Goal: Information Seeking & Learning: Check status

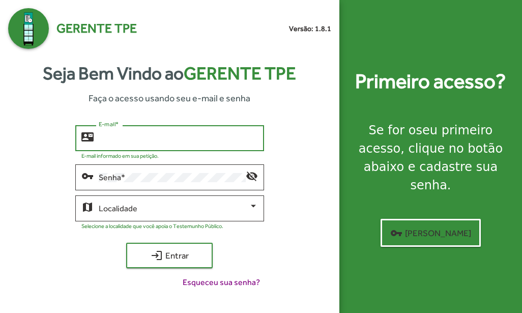
click at [195, 137] on input "E-mail *" at bounding box center [178, 138] width 159 height 9
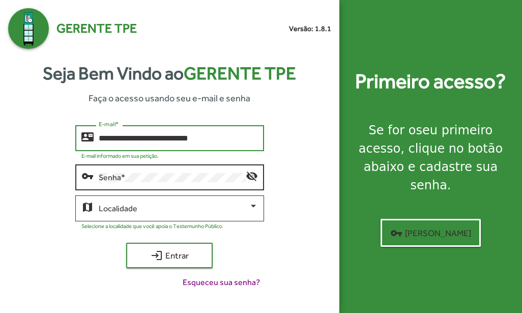
type input "**********"
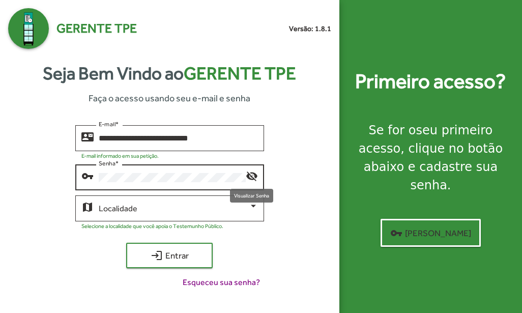
click at [250, 176] on mat-icon "visibility_off" at bounding box center [252, 175] width 12 height 12
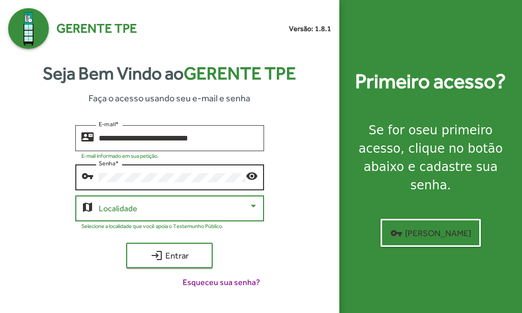
click at [252, 205] on div at bounding box center [253, 206] width 5 height 3
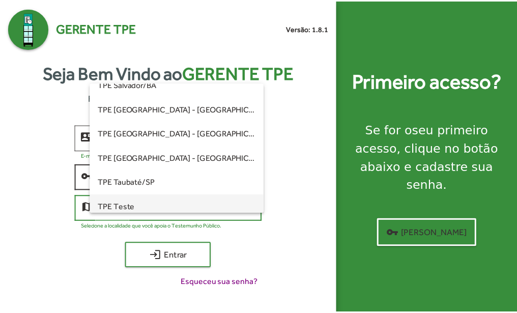
scroll to position [285, 0]
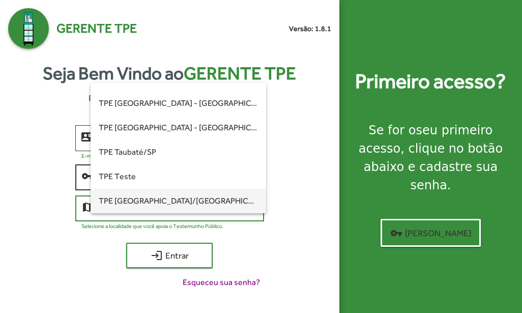
click at [229, 198] on span "TPE [GEOGRAPHIC_DATA]/[GEOGRAPHIC_DATA]" at bounding box center [178, 201] width 159 height 24
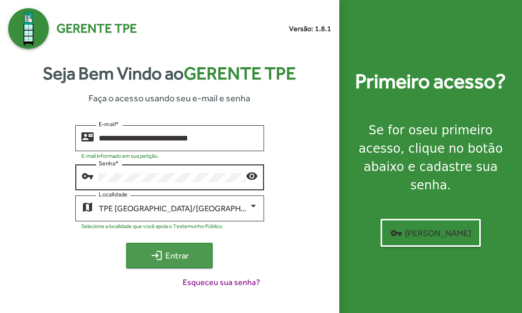
click at [169, 251] on span "login Entrar" at bounding box center [169, 255] width 68 height 18
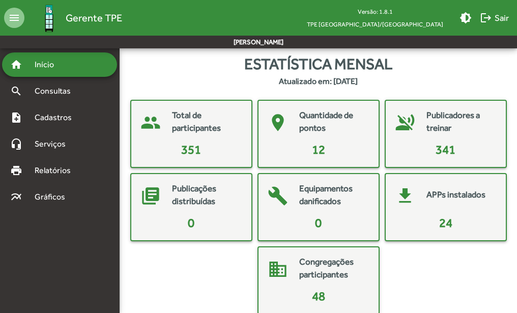
click at [302, 138] on mat-card-header "place Quantidade de pontos" at bounding box center [318, 123] width 112 height 36
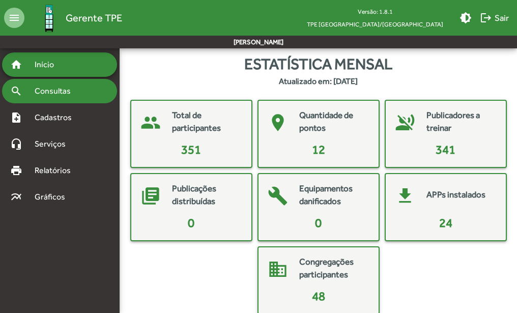
click at [63, 94] on span "Consultas" at bounding box center [55, 91] width 55 height 12
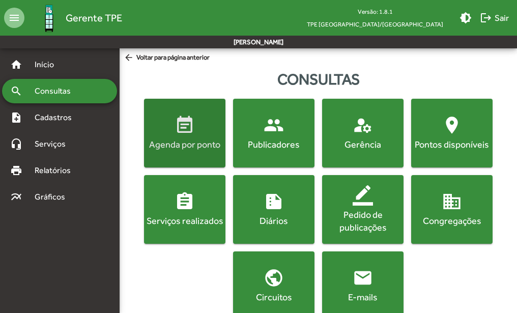
click at [186, 142] on div "Agenda por ponto" at bounding box center [184, 144] width 77 height 13
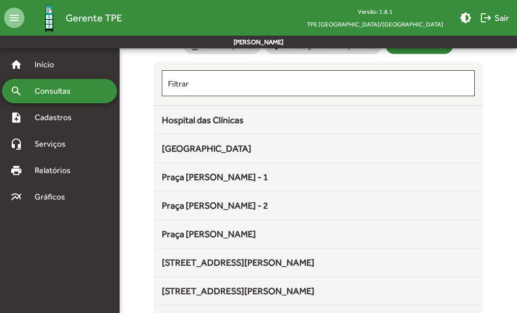
scroll to position [26, 0]
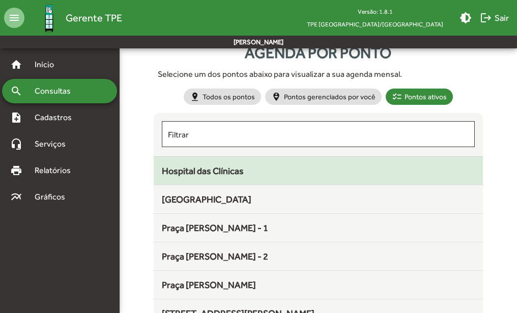
click at [285, 174] on div "Hospital das Clínicas" at bounding box center [318, 171] width 313 height 14
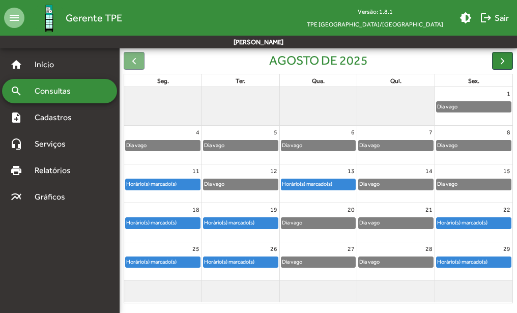
scroll to position [51, 0]
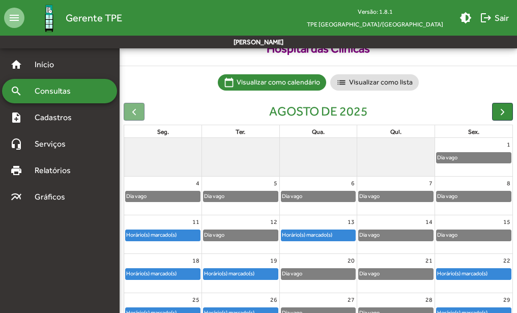
click at [303, 195] on div "Dia vago" at bounding box center [291, 196] width 21 height 10
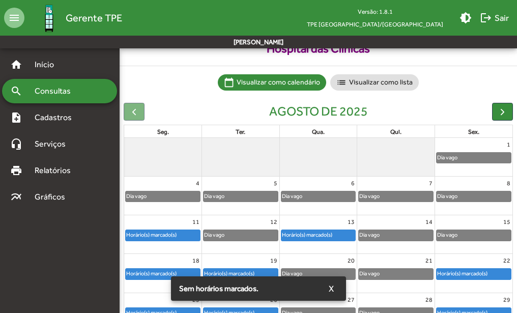
click at [318, 213] on div "6 Dia vago" at bounding box center [318, 196] width 77 height 38
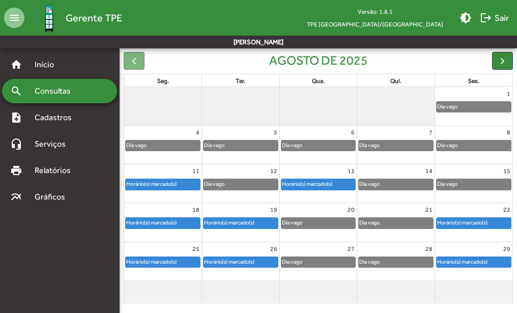
scroll to position [108, 0]
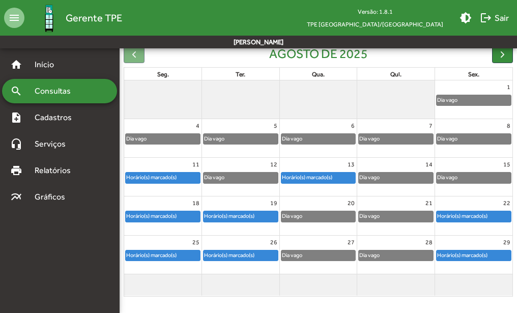
click at [305, 216] on div "Dia vago" at bounding box center [318, 216] width 74 height 10
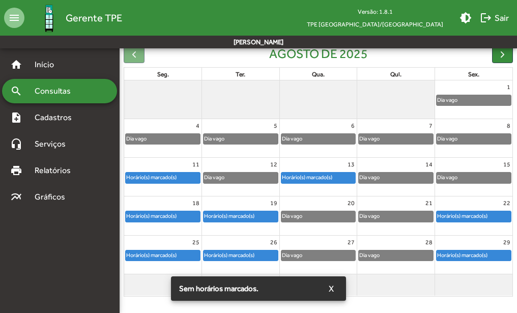
click at [316, 217] on div "Dia vago" at bounding box center [318, 216] width 74 height 10
click at [330, 288] on span "X" at bounding box center [331, 288] width 5 height 18
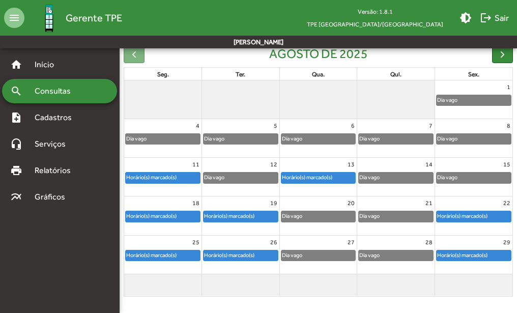
drag, startPoint x: 317, startPoint y: 218, endPoint x: 449, endPoint y: 305, distance: 158.2
click at [449, 305] on div "Agenda por ponto Hospital das Clínicas calendar_today Visualizar como calendári…" at bounding box center [318, 132] width 397 height 354
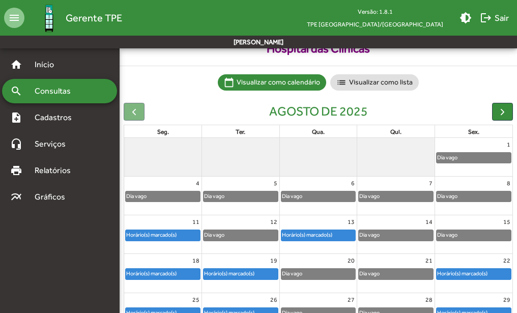
scroll to position [102, 0]
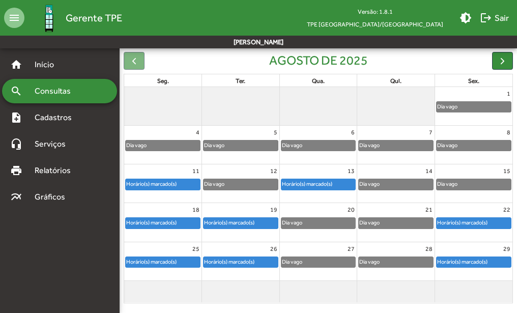
click at [314, 222] on div "Dia vago" at bounding box center [318, 223] width 74 height 10
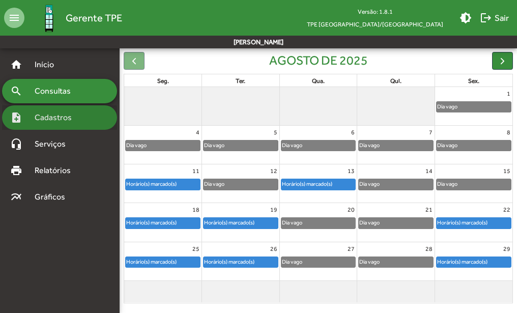
click at [50, 118] on span "Cadastros" at bounding box center [56, 117] width 56 height 12
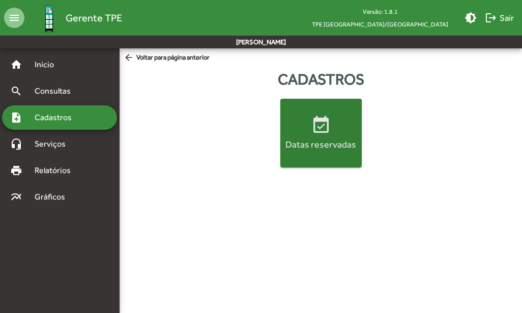
click at [332, 140] on div "Datas reservadas" at bounding box center [320, 144] width 77 height 13
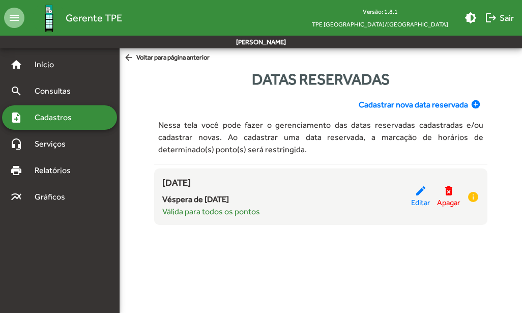
click at [130, 56] on mat-icon "arrow_back" at bounding box center [130, 57] width 13 height 11
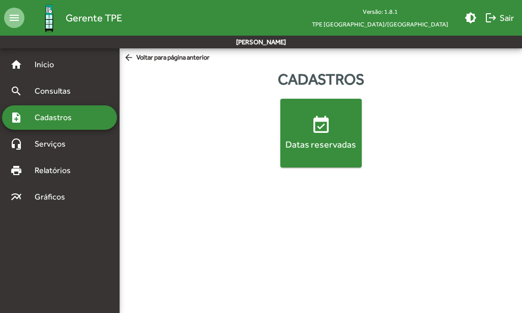
click at [128, 57] on mat-icon "arrow_back" at bounding box center [130, 57] width 13 height 11
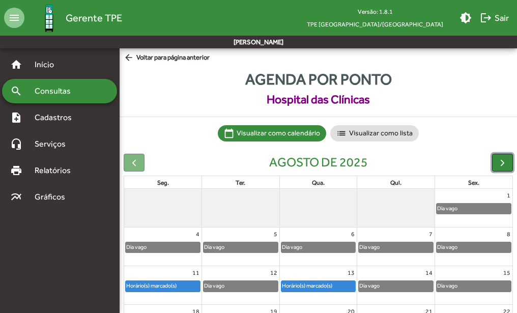
click at [505, 164] on span "button" at bounding box center [502, 162] width 11 height 11
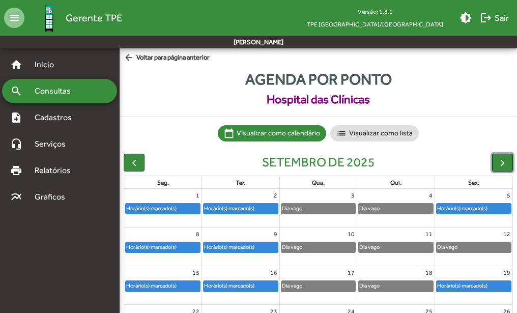
click at [505, 164] on span "button" at bounding box center [502, 162] width 11 height 11
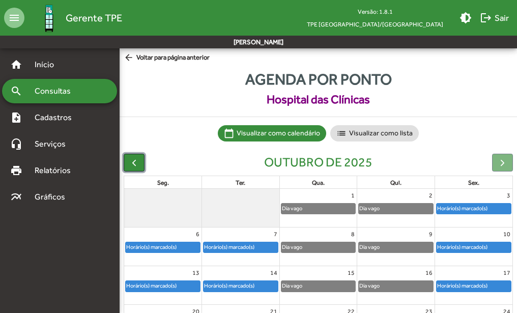
click at [130, 161] on span "button" at bounding box center [134, 162] width 11 height 11
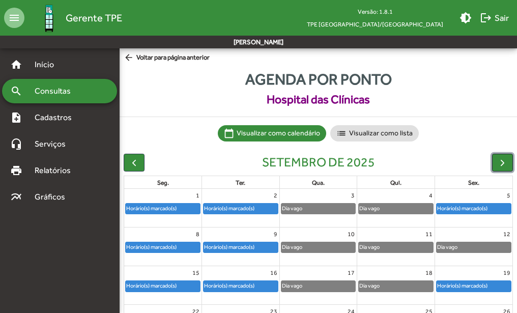
click at [498, 160] on span "button" at bounding box center [502, 162] width 11 height 11
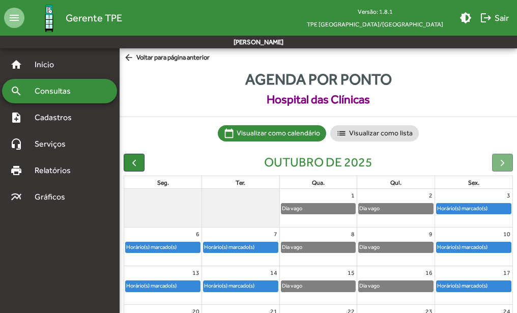
click at [498, 160] on div at bounding box center [502, 163] width 21 height 18
click at [136, 160] on span "button" at bounding box center [134, 162] width 11 height 11
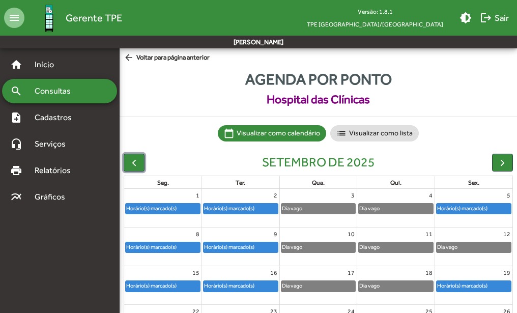
click at [314, 245] on div "Dia vago" at bounding box center [318, 247] width 74 height 10
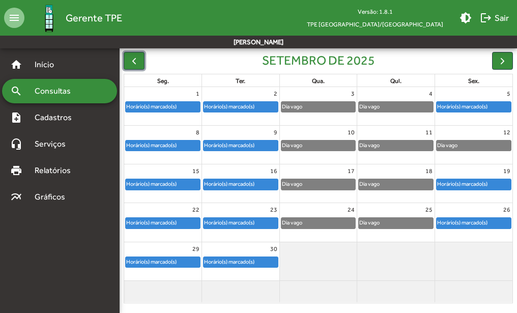
scroll to position [108, 0]
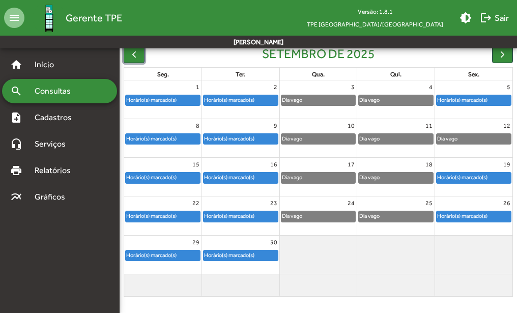
click at [152, 97] on div "Horário(s) marcado(s)" at bounding box center [151, 100] width 51 height 10
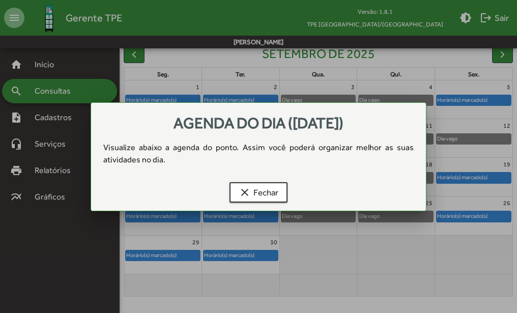
scroll to position [0, 0]
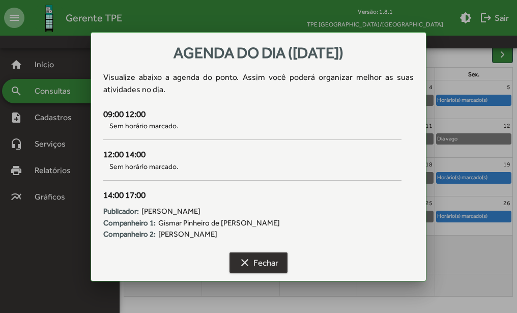
click at [258, 260] on span "clear Fechar" at bounding box center [259, 262] width 40 height 18
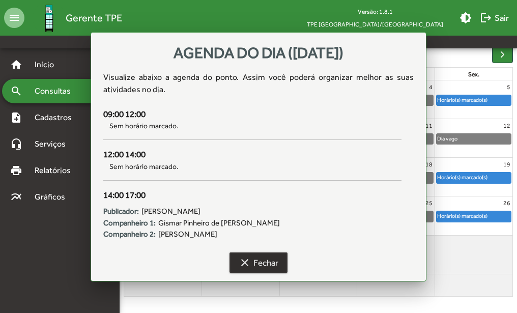
scroll to position [108, 0]
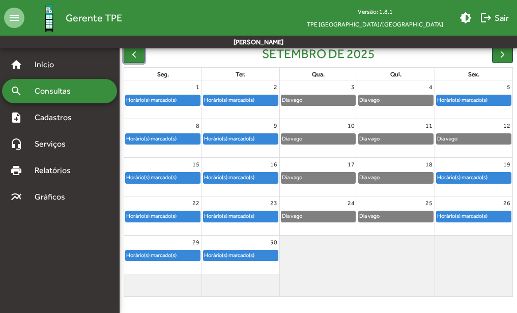
click at [219, 102] on div "Horário(s) marcado(s)" at bounding box center [228, 100] width 51 height 10
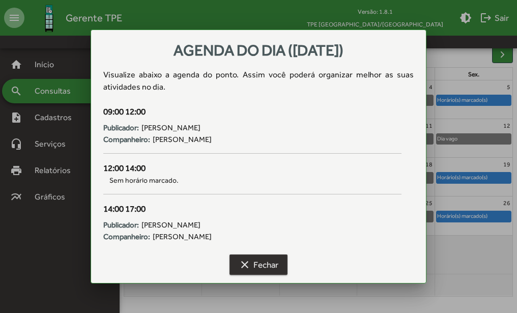
click at [257, 262] on span "clear Fechar" at bounding box center [259, 264] width 40 height 18
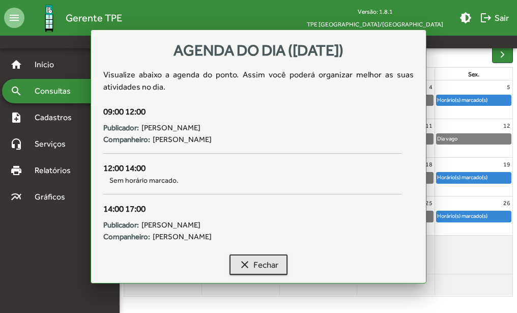
scroll to position [108, 0]
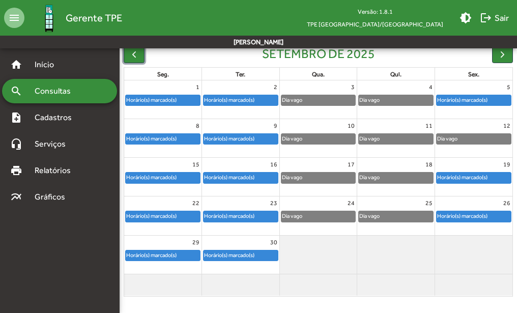
click at [303, 98] on div "Dia vago" at bounding box center [318, 100] width 74 height 10
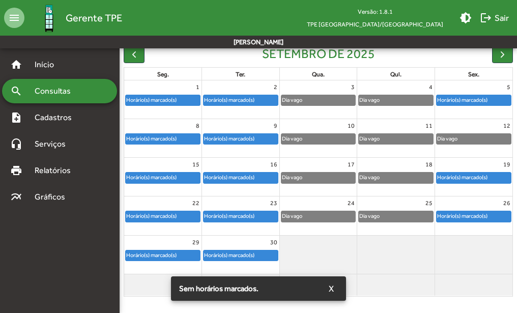
click at [238, 290] on span "Sem horários marcados." at bounding box center [218, 288] width 79 height 10
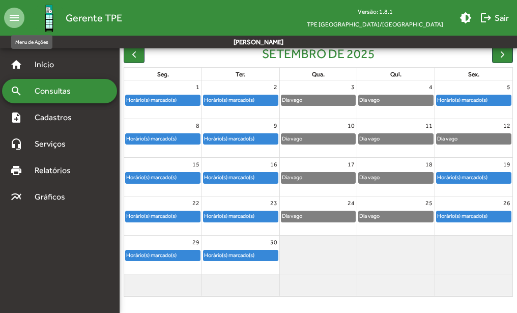
click at [14, 20] on mat-icon "menu" at bounding box center [14, 18] width 20 height 20
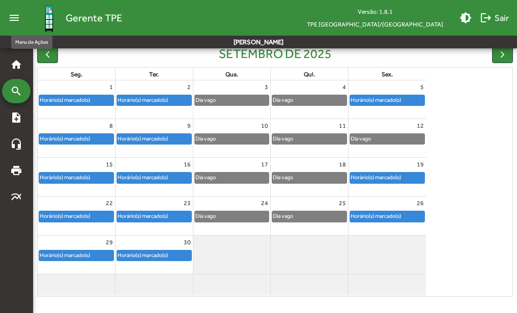
click at [12, 15] on mat-icon "menu" at bounding box center [14, 18] width 20 height 20
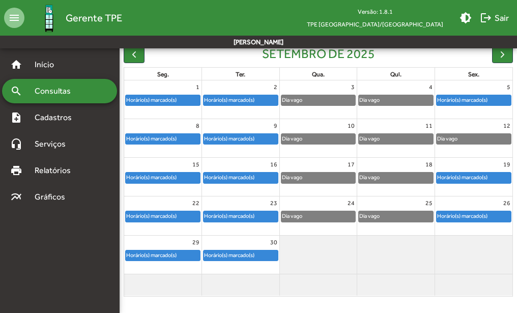
click at [12, 15] on mat-icon "menu" at bounding box center [14, 18] width 20 height 20
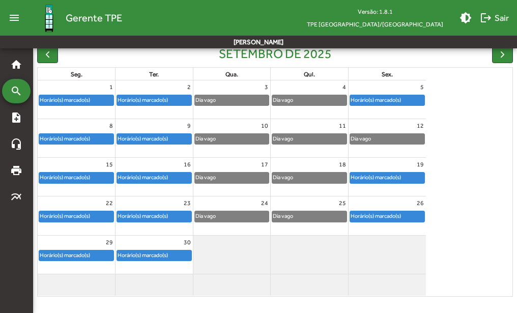
click at [148, 137] on div "Horário(s) marcado(s)" at bounding box center [142, 139] width 51 height 10
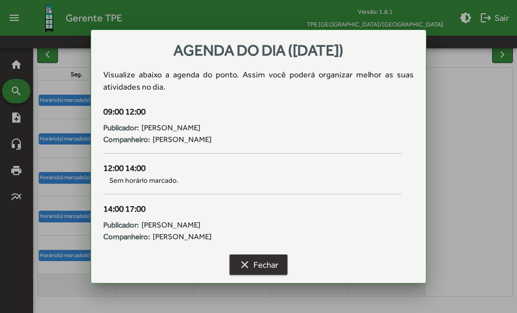
drag, startPoint x: 258, startPoint y: 268, endPoint x: 210, endPoint y: 243, distance: 54.4
click at [258, 268] on span "clear Fechar" at bounding box center [259, 264] width 40 height 18
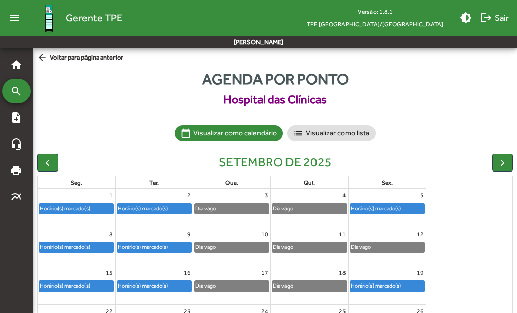
scroll to position [108, 0]
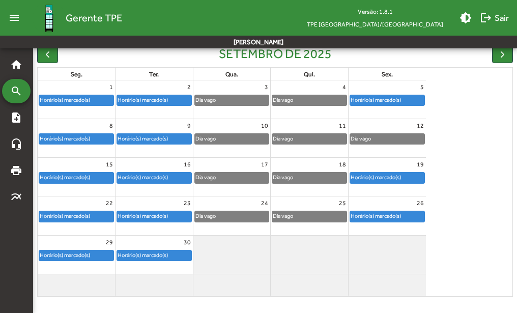
click at [57, 138] on div "Horário(s) marcado(s)" at bounding box center [64, 139] width 51 height 10
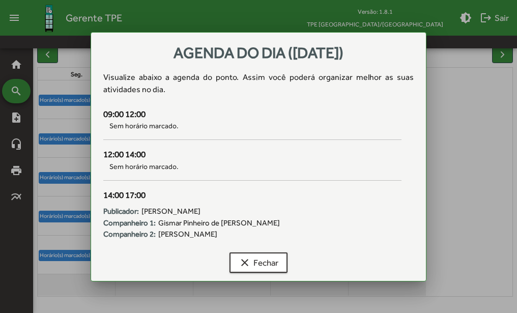
scroll to position [0, 0]
click at [250, 261] on span "clear Fechar" at bounding box center [259, 262] width 40 height 18
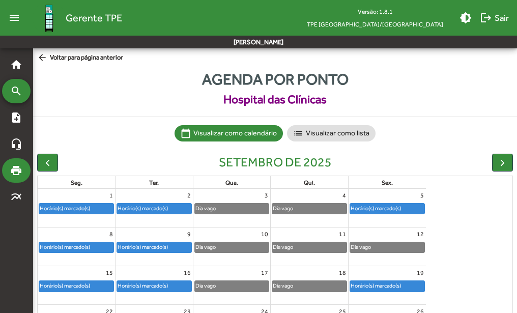
scroll to position [108, 0]
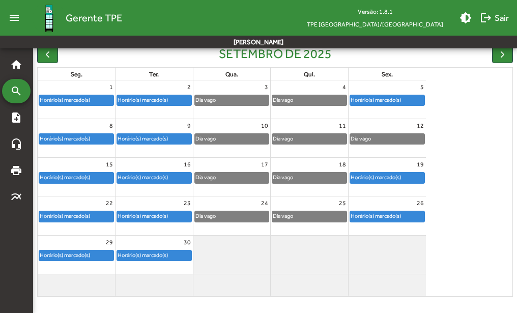
click at [74, 217] on div "Horário(s) marcado(s)" at bounding box center [64, 216] width 51 height 10
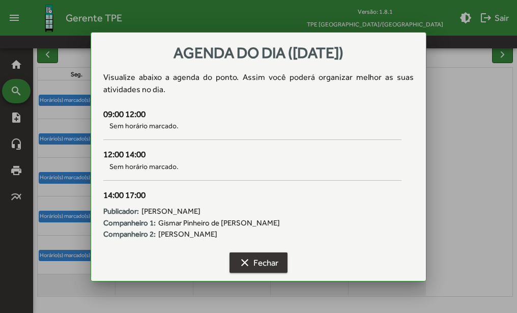
click at [255, 263] on span "clear Fechar" at bounding box center [259, 262] width 40 height 18
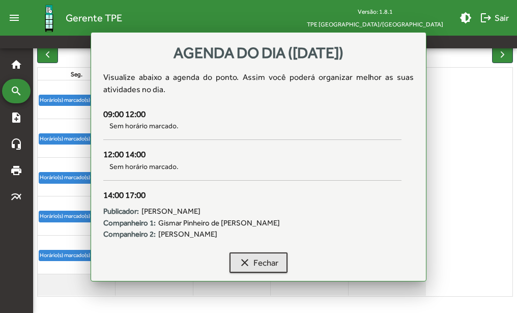
scroll to position [108, 0]
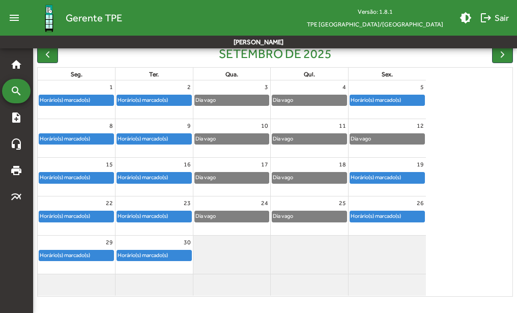
click at [72, 253] on div "Horário(s) marcado(s)" at bounding box center [64, 255] width 51 height 10
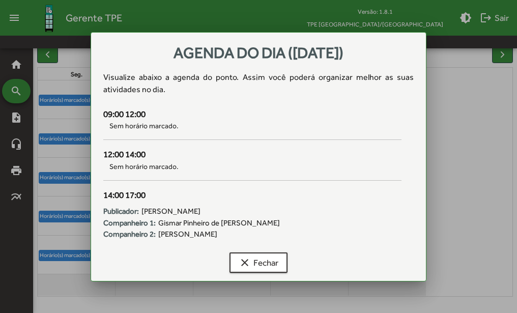
scroll to position [0, 0]
click at [259, 260] on span "clear Fechar" at bounding box center [259, 262] width 40 height 18
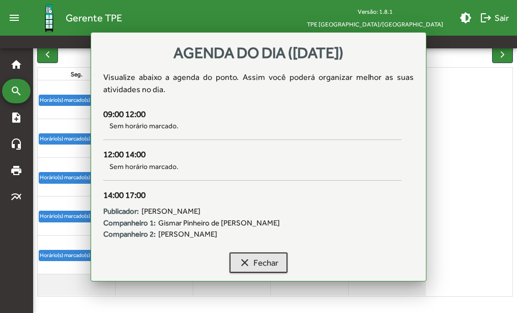
scroll to position [108, 0]
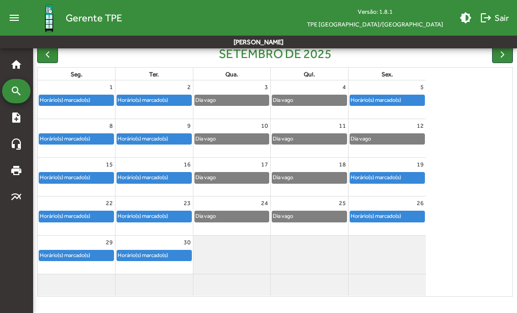
click at [156, 98] on div "Horário(s) marcado(s)" at bounding box center [142, 100] width 51 height 10
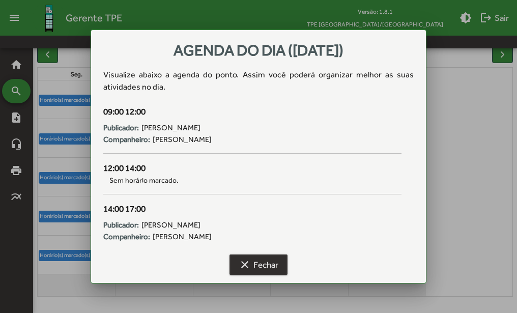
click at [242, 261] on mat-icon "clear" at bounding box center [245, 264] width 12 height 12
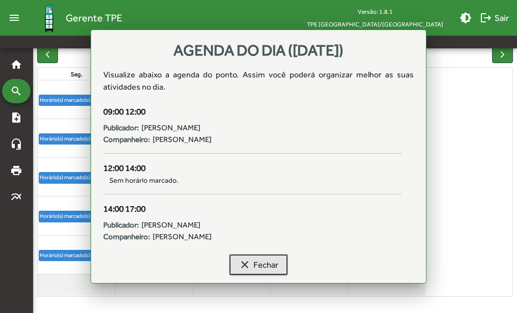
scroll to position [108, 0]
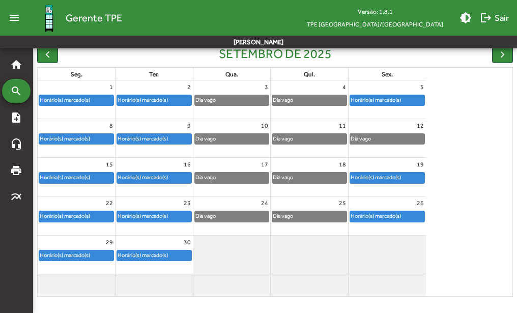
click at [149, 137] on div "Horário(s) marcado(s)" at bounding box center [142, 139] width 51 height 10
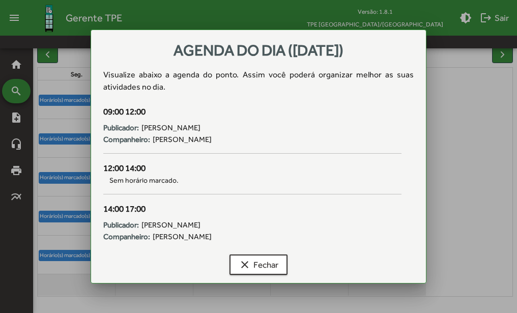
scroll to position [0, 0]
click at [246, 266] on mat-icon "clear" at bounding box center [245, 264] width 12 height 12
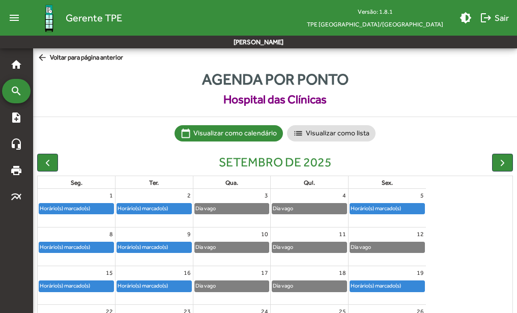
scroll to position [108, 0]
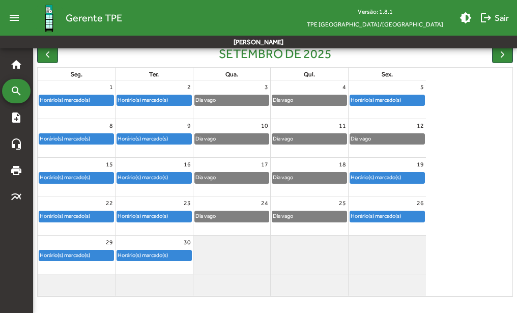
click at [155, 178] on div "Horário(s) marcado(s)" at bounding box center [142, 177] width 51 height 10
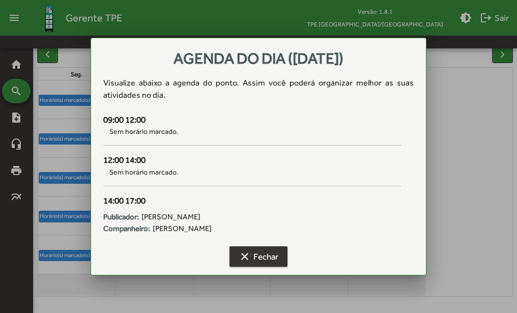
click at [245, 256] on mat-icon "clear" at bounding box center [245, 256] width 12 height 12
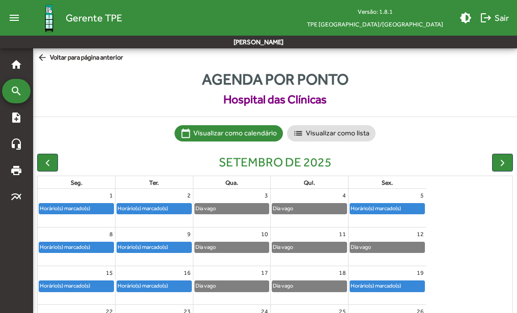
scroll to position [108, 0]
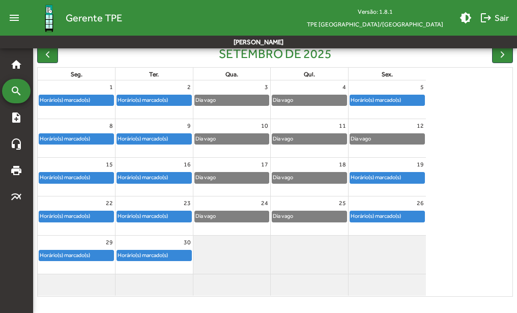
click at [141, 212] on div "Horário(s) marcado(s)" at bounding box center [142, 216] width 51 height 10
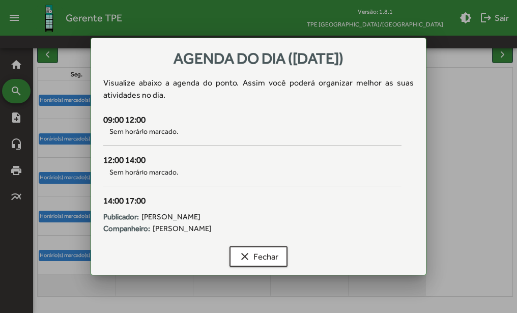
scroll to position [0, 0]
click at [247, 259] on mat-icon "clear" at bounding box center [245, 256] width 12 height 12
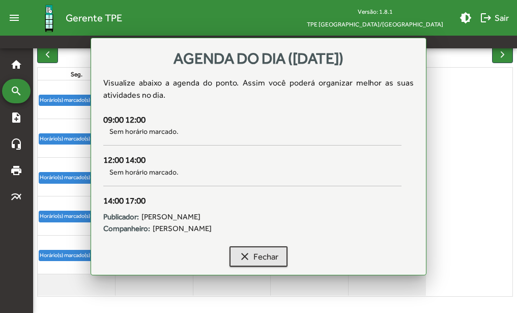
scroll to position [108, 0]
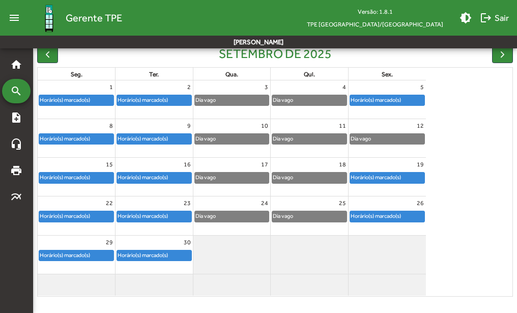
click at [172, 254] on div "Horário(s) marcado(s)" at bounding box center [154, 255] width 74 height 10
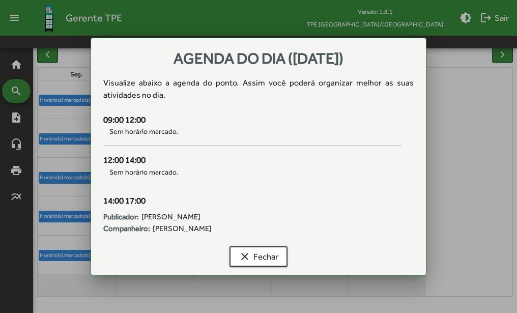
scroll to position [0, 0]
click at [246, 252] on mat-icon "clear" at bounding box center [245, 256] width 12 height 12
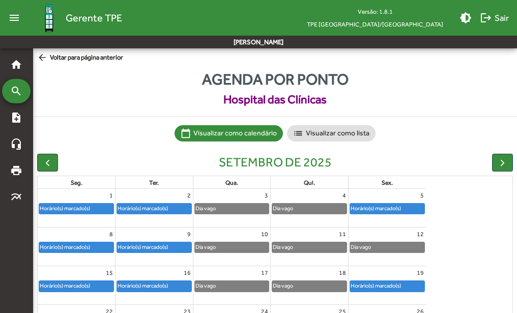
scroll to position [108, 0]
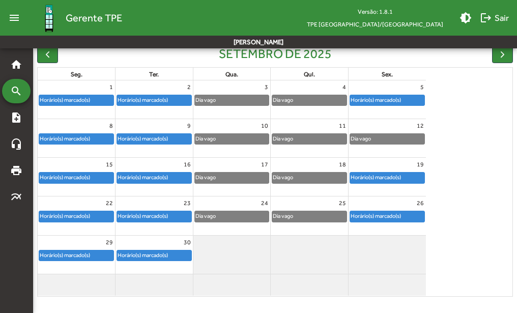
click at [231, 95] on link "Dia vago" at bounding box center [231, 100] width 75 height 11
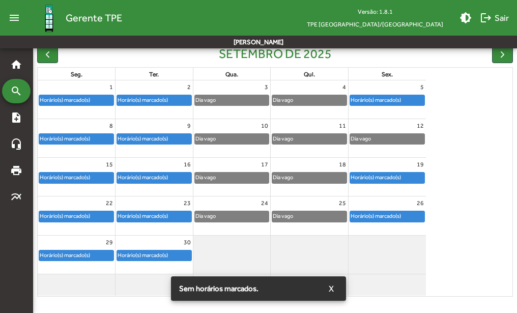
click at [230, 90] on div "3" at bounding box center [231, 86] width 77 height 13
click at [232, 151] on div "10 Dia vago" at bounding box center [231, 138] width 77 height 38
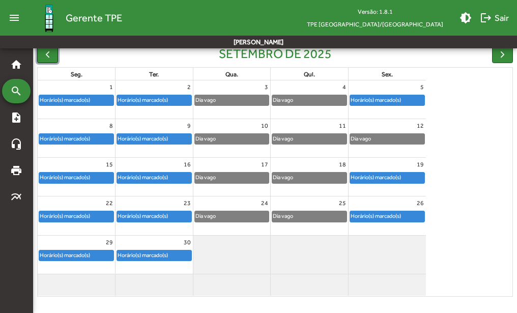
click at [48, 53] on span "button" at bounding box center [47, 54] width 11 height 11
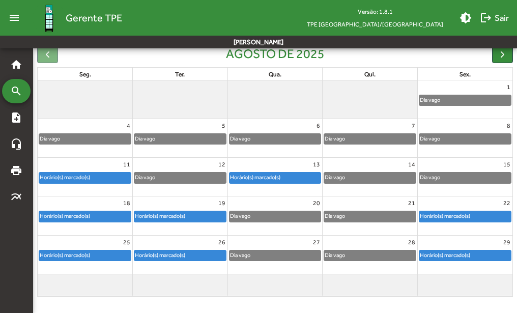
click at [47, 53] on div at bounding box center [47, 54] width 21 height 18
click at [257, 177] on div "Horário(s) marcado(s)" at bounding box center [254, 177] width 51 height 10
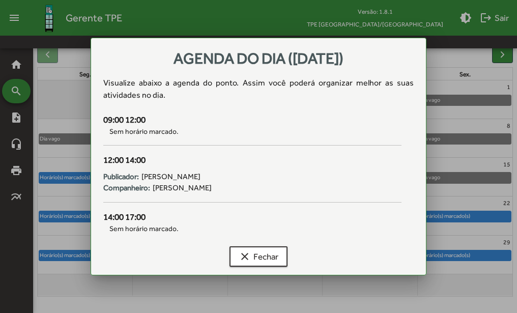
click at [185, 126] on div "09:00 12:00" at bounding box center [252, 119] width 298 height 13
click at [260, 254] on span "clear Fechar" at bounding box center [259, 256] width 40 height 18
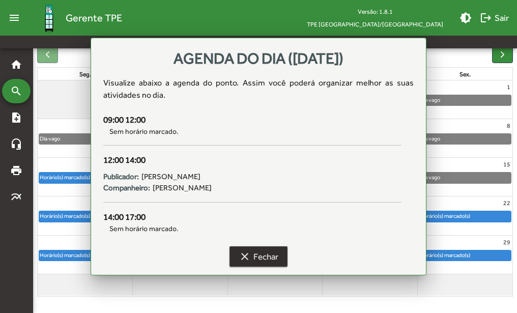
scroll to position [108, 0]
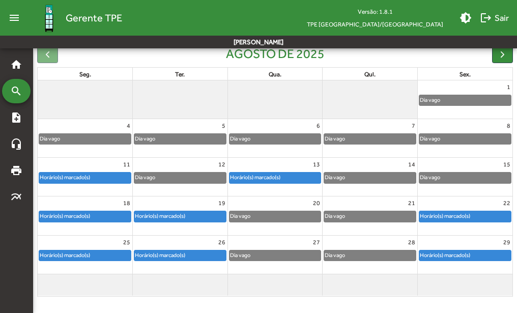
click at [267, 202] on div "20" at bounding box center [275, 202] width 95 height 13
click at [275, 75] on link "qua." at bounding box center [275, 74] width 17 height 11
click at [16, 118] on mat-icon "note_add" at bounding box center [16, 117] width 12 height 12
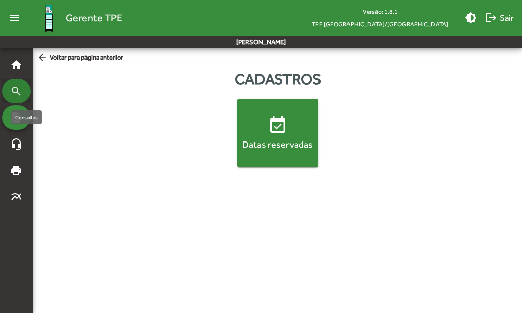
click at [13, 90] on mat-icon "search" at bounding box center [16, 91] width 12 height 12
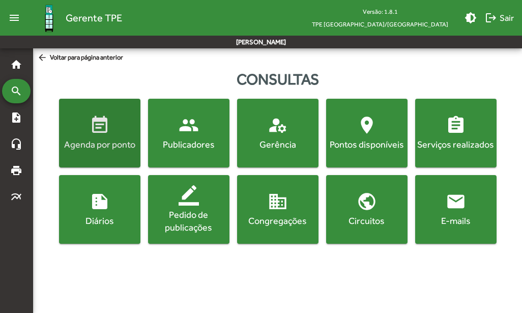
click at [105, 141] on div "Agenda por ponto" at bounding box center [99, 144] width 77 height 13
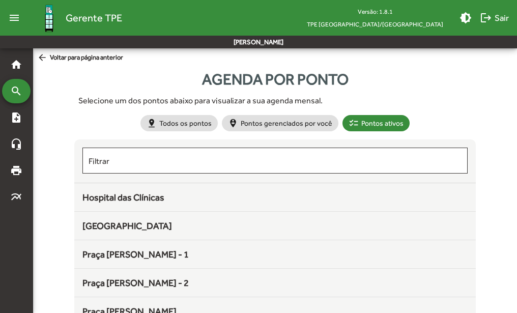
click at [244, 199] on div "Hospital das Clínicas" at bounding box center [274, 197] width 385 height 14
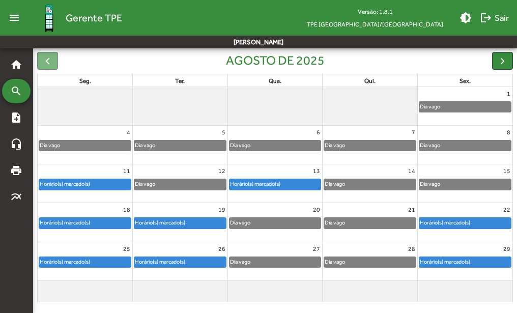
scroll to position [108, 0]
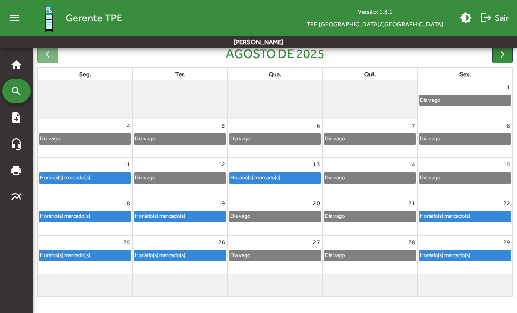
click at [259, 216] on div "Dia vago" at bounding box center [275, 216] width 92 height 10
click at [250, 199] on div "20" at bounding box center [275, 202] width 95 height 13
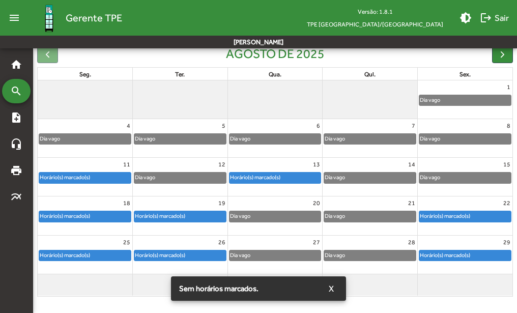
click at [223, 288] on span "Sem horários marcados." at bounding box center [218, 288] width 79 height 10
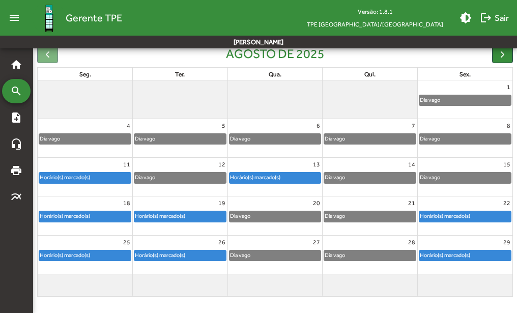
click at [271, 216] on div "Dia vago" at bounding box center [275, 216] width 92 height 10
click at [16, 62] on mat-icon "home" at bounding box center [16, 65] width 12 height 12
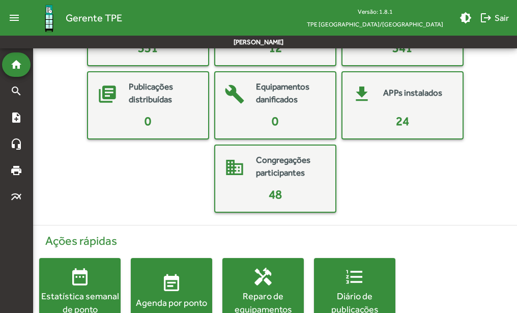
scroll to position [133, 0]
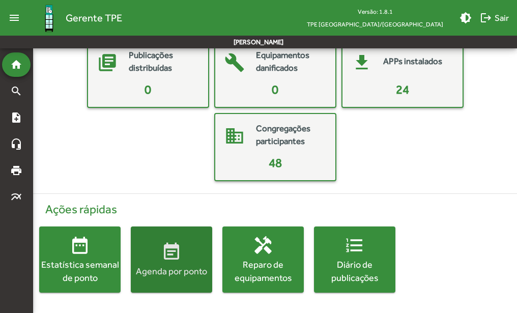
click at [169, 266] on div "Agenda por ponto" at bounding box center [171, 271] width 81 height 13
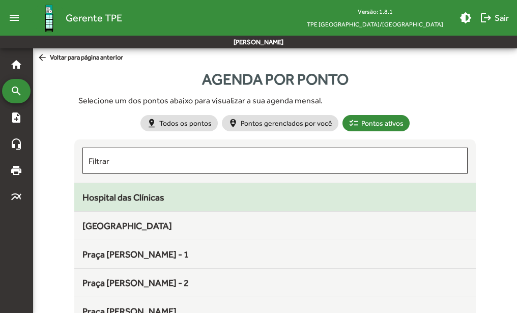
click at [187, 195] on div "Hospital das Clínicas" at bounding box center [274, 197] width 385 height 14
click at [167, 195] on div "Hospital das Clínicas" at bounding box center [274, 197] width 385 height 14
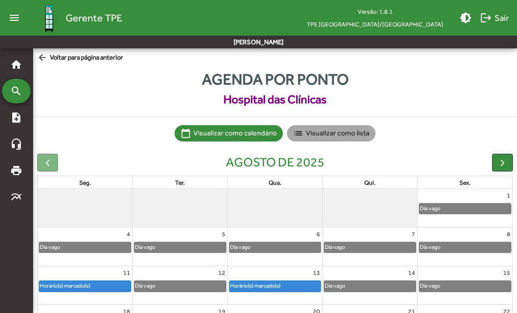
click at [319, 133] on mat-chip "list Visualizar como lista" at bounding box center [331, 133] width 89 height 16
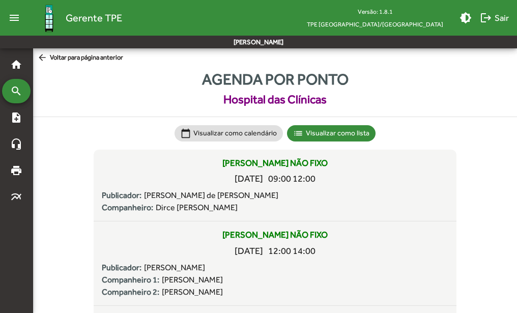
click at [42, 56] on mat-icon "arrow_back" at bounding box center [43, 57] width 13 height 11
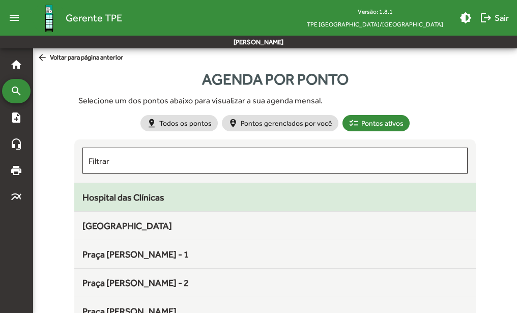
click at [206, 196] on div "Hospital das Clínicas" at bounding box center [274, 197] width 385 height 14
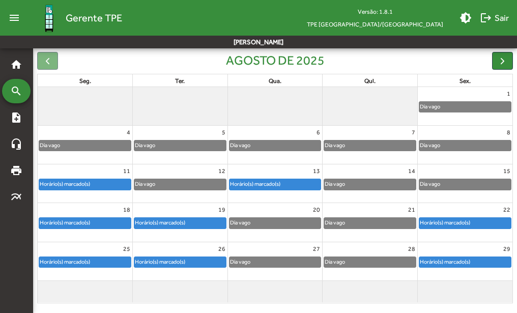
scroll to position [108, 0]
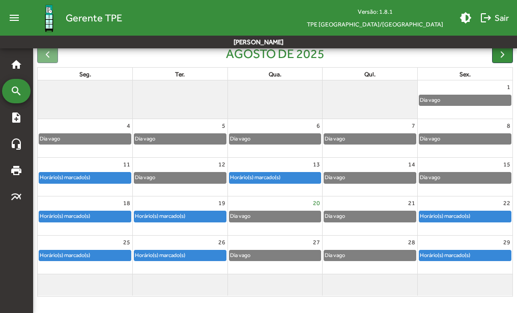
click at [315, 201] on link "20" at bounding box center [316, 202] width 11 height 13
click at [296, 217] on div "Dia vago" at bounding box center [275, 216] width 92 height 10
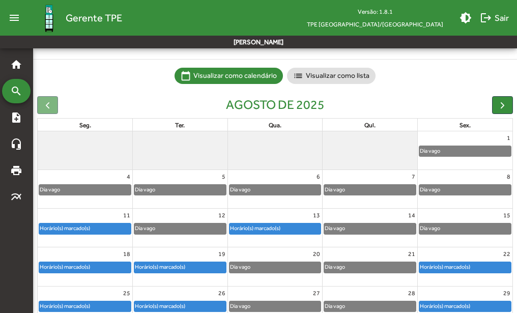
scroll to position [7, 0]
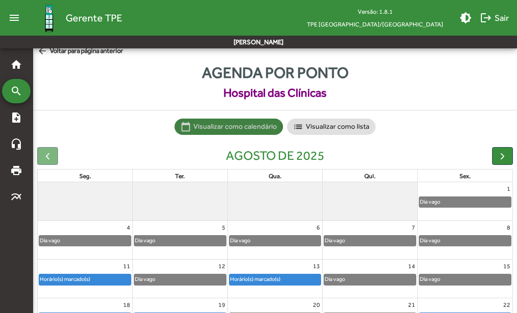
click at [187, 127] on mat-icon "calendar_today" at bounding box center [186, 127] width 10 height 10
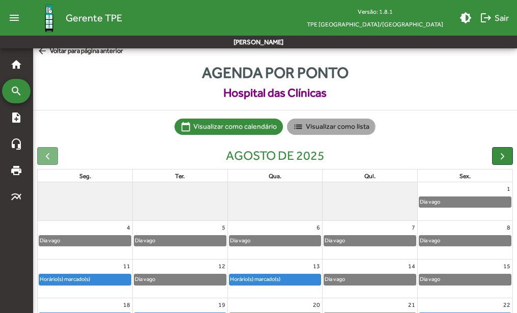
click at [296, 125] on mat-icon "list" at bounding box center [298, 127] width 10 height 10
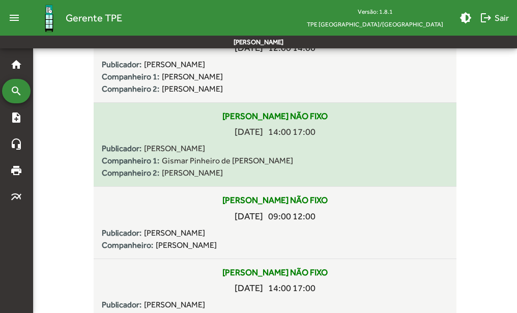
scroll to position [566, 0]
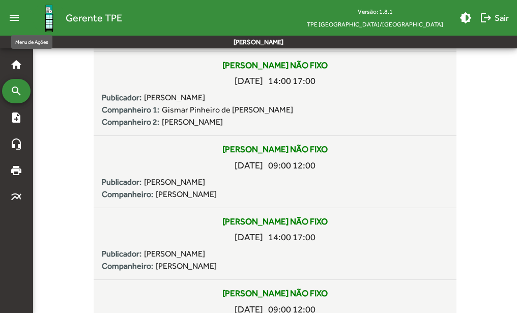
click at [12, 17] on mat-icon "menu" at bounding box center [14, 18] width 20 height 20
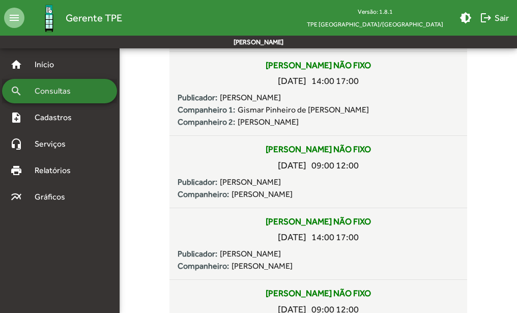
click at [23, 90] on link "search Consultas" at bounding box center [40, 91] width 61 height 12
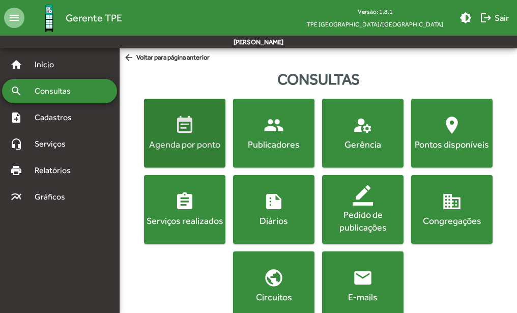
click at [200, 139] on div "Agenda por ponto" at bounding box center [184, 144] width 77 height 13
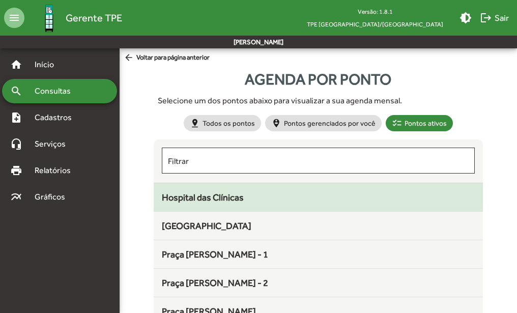
click at [276, 195] on div "Hospital das Clínicas" at bounding box center [318, 197] width 313 height 14
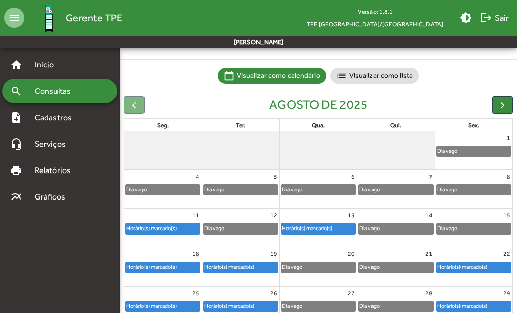
scroll to position [108, 0]
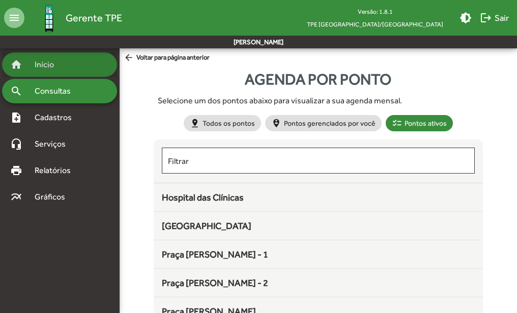
drag, startPoint x: 28, startPoint y: 60, endPoint x: 31, endPoint y: 71, distance: 11.6
click at [28, 62] on link "home Início" at bounding box center [32, 65] width 44 height 12
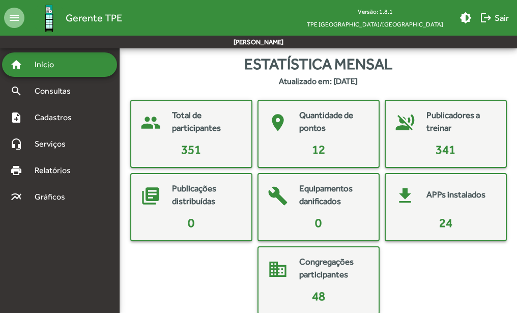
scroll to position [133, 0]
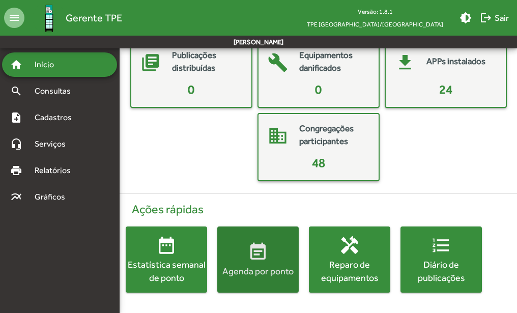
click at [250, 273] on div "Agenda por ponto" at bounding box center [257, 271] width 81 height 13
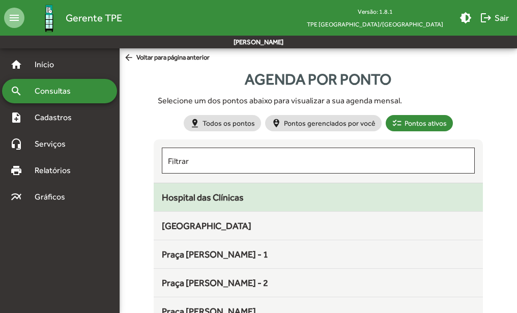
click at [241, 195] on span "Hospital das Clínicas" at bounding box center [203, 197] width 82 height 11
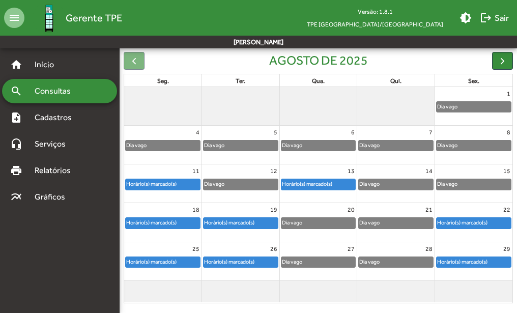
scroll to position [108, 0]
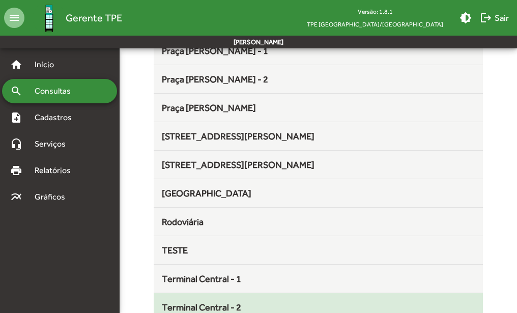
scroll to position [254, 0]
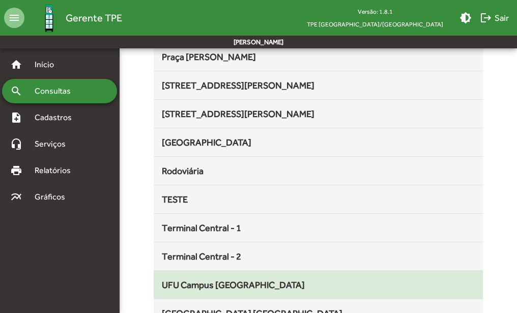
click at [324, 279] on div "UFU Campus [GEOGRAPHIC_DATA]" at bounding box center [318, 285] width 313 height 14
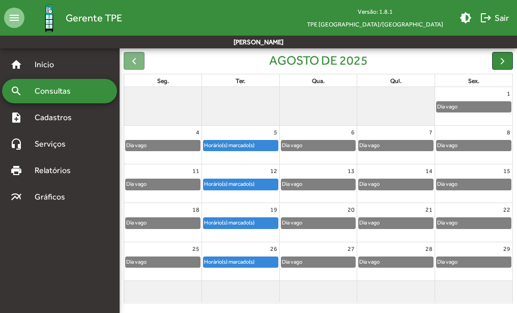
scroll to position [108, 0]
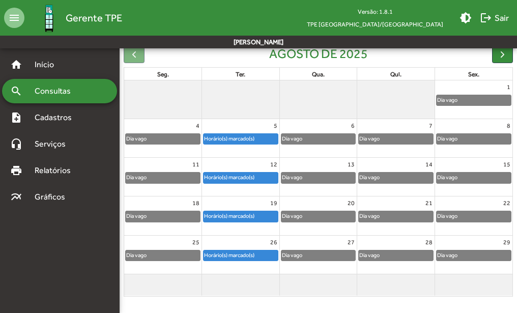
click at [250, 138] on div "Horário(s) marcado(s)" at bounding box center [228, 139] width 51 height 10
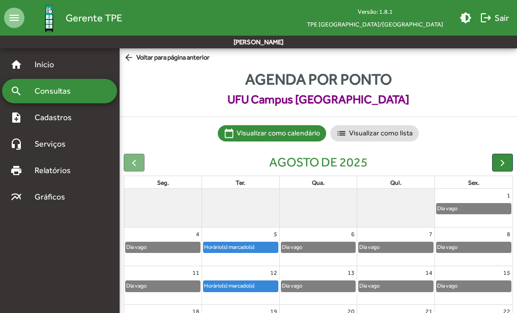
click at [460, 205] on div "Dia vago" at bounding box center [473, 208] width 74 height 10
drag, startPoint x: 495, startPoint y: 192, endPoint x: 480, endPoint y: 205, distance: 20.2
click at [480, 205] on div "Dia vago" at bounding box center [473, 208] width 74 height 10
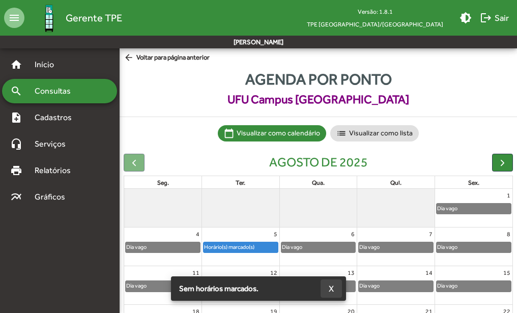
click at [332, 288] on span "X" at bounding box center [331, 288] width 5 height 18
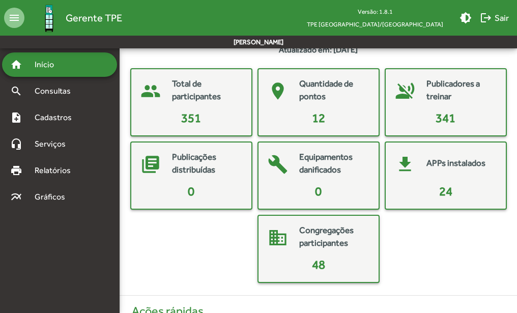
scroll to position [149, 0]
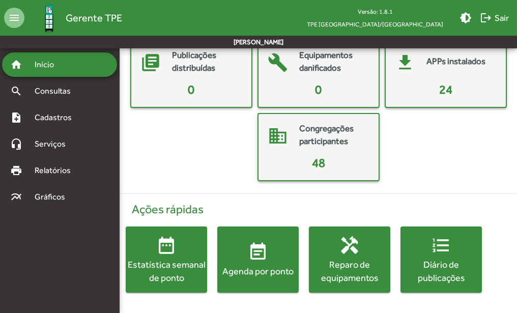
click at [252, 267] on div "Agenda por ponto" at bounding box center [257, 271] width 81 height 13
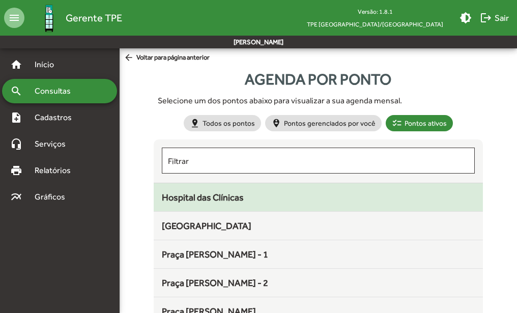
click at [228, 195] on span "Hospital das Clínicas" at bounding box center [203, 197] width 82 height 11
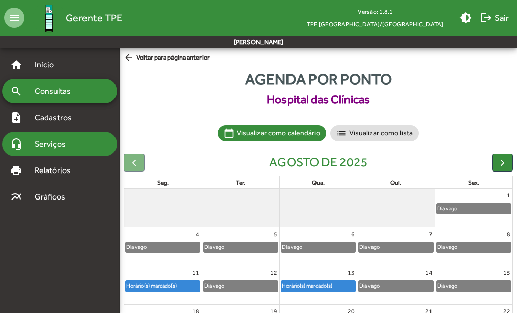
click at [30, 147] on span "Serviços" at bounding box center [53, 144] width 51 height 12
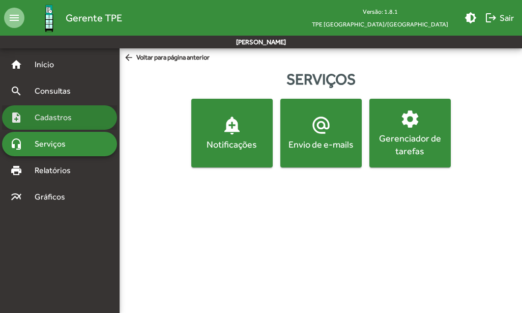
click at [44, 114] on span "Cadastros" at bounding box center [56, 117] width 56 height 12
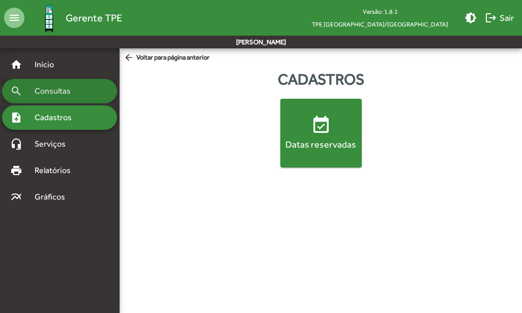
click at [40, 92] on span "Consultas" at bounding box center [55, 91] width 55 height 12
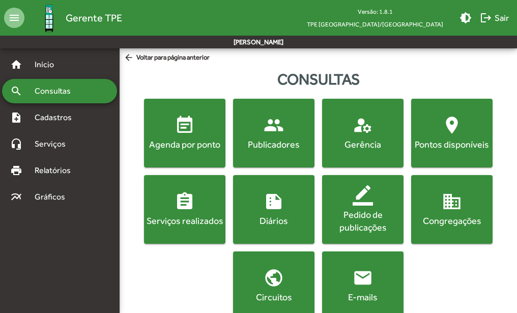
scroll to position [19, 0]
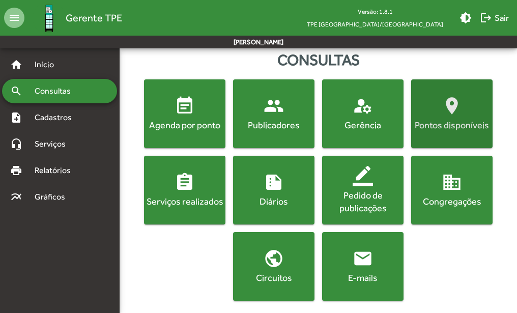
click at [454, 114] on mat-icon "location_on" at bounding box center [452, 106] width 20 height 20
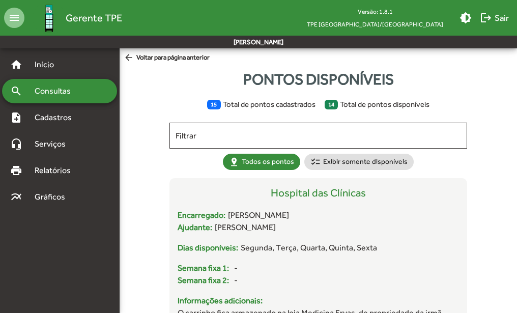
click at [128, 57] on mat-icon "arrow_back" at bounding box center [130, 57] width 13 height 11
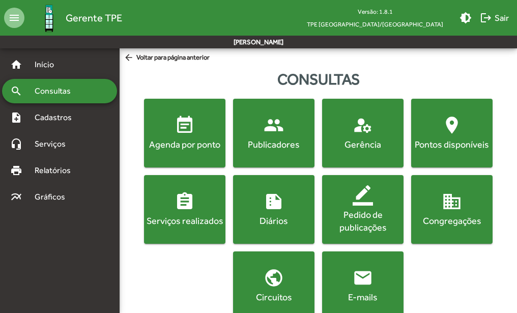
scroll to position [19, 0]
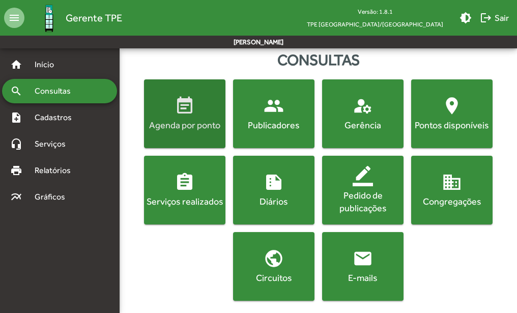
click at [179, 124] on div "Agenda por ponto" at bounding box center [184, 125] width 77 height 13
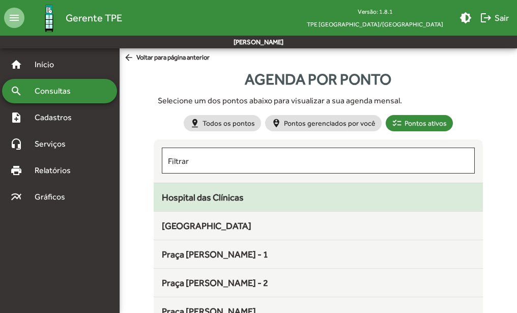
click at [310, 197] on div "Hospital das Clínicas" at bounding box center [318, 197] width 313 height 14
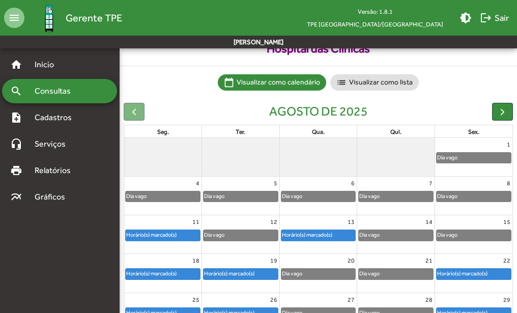
scroll to position [108, 0]
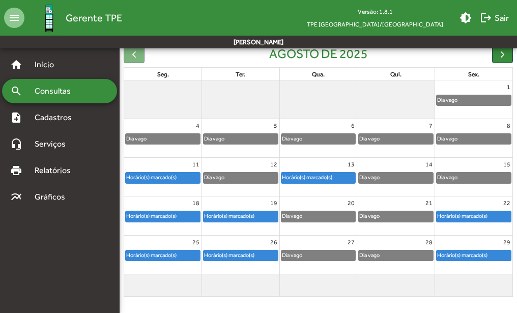
click at [309, 204] on div "20" at bounding box center [318, 202] width 77 height 13
click at [11, 15] on mat-icon "menu" at bounding box center [14, 18] width 20 height 20
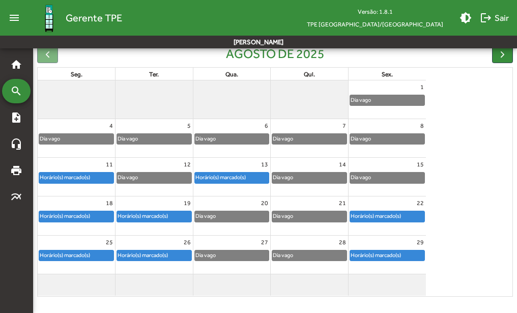
click at [218, 213] on div "Dia vago" at bounding box center [232, 216] width 74 height 10
click at [14, 116] on mat-icon "note_add" at bounding box center [16, 117] width 12 height 12
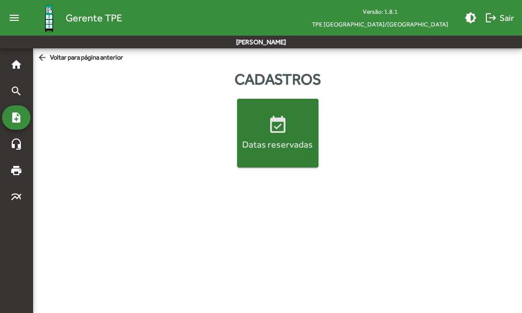
click at [271, 160] on button "event_available Datas reservadas" at bounding box center [277, 133] width 81 height 69
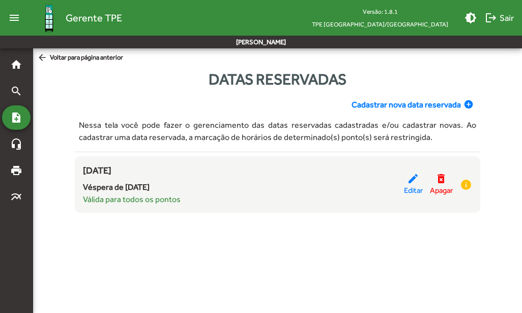
click at [40, 56] on mat-icon "arrow_back" at bounding box center [43, 57] width 13 height 11
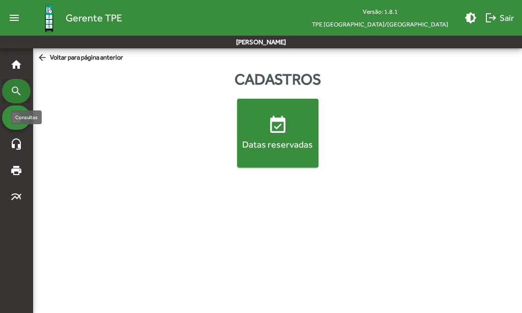
click at [16, 90] on mat-icon "search" at bounding box center [16, 91] width 12 height 12
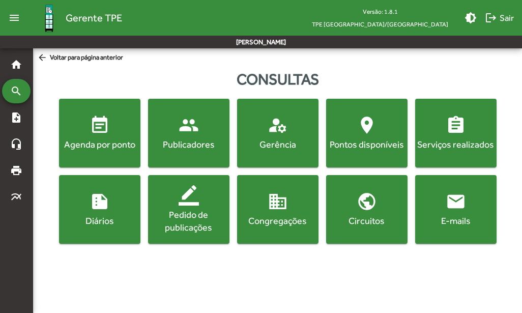
click at [275, 148] on div "Gerência" at bounding box center [277, 144] width 77 height 13
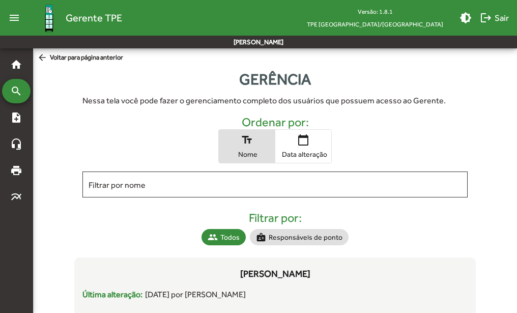
click at [42, 59] on mat-icon "arrow_back" at bounding box center [43, 57] width 13 height 11
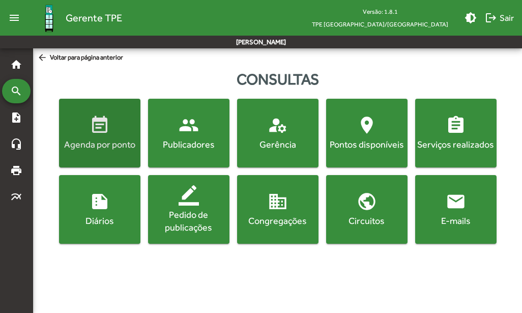
click at [91, 133] on mat-icon "event_note" at bounding box center [100, 125] width 20 height 20
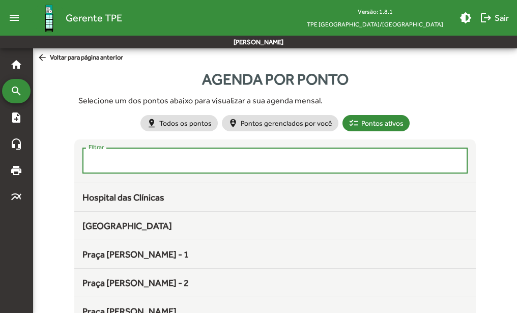
click at [140, 161] on input "Filtrar" at bounding box center [275, 160] width 373 height 9
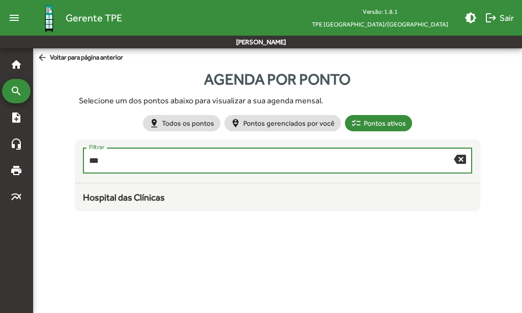
drag, startPoint x: 263, startPoint y: 162, endPoint x: 260, endPoint y: 180, distance: 18.1
click at [261, 166] on div "*** Filtrar" at bounding box center [271, 159] width 365 height 28
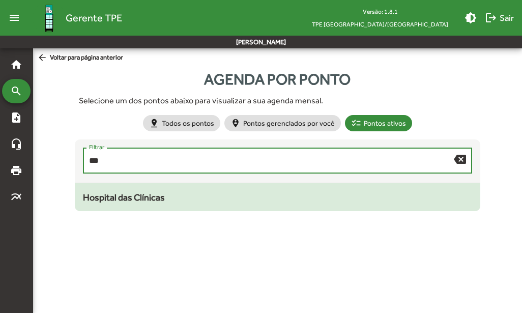
type input "***"
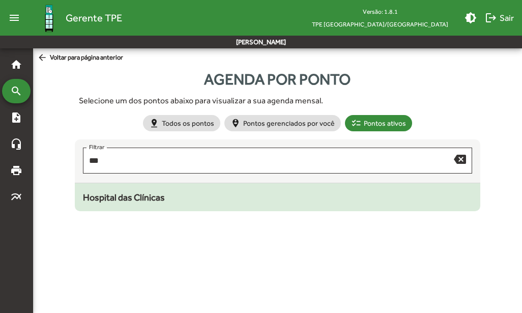
click at [261, 194] on div "Hospital das Clínicas" at bounding box center [277, 197] width 389 height 14
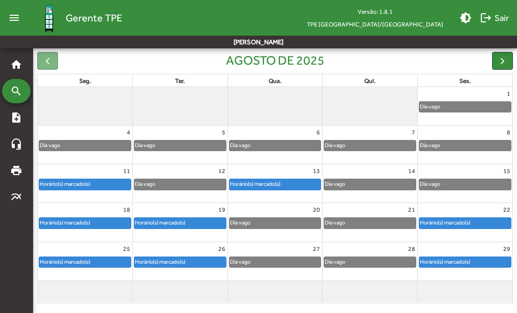
scroll to position [108, 0]
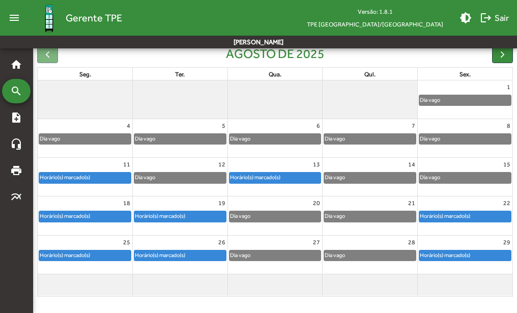
click at [258, 206] on div "20" at bounding box center [275, 202] width 95 height 13
drag, startPoint x: 269, startPoint y: 206, endPoint x: 394, endPoint y: 306, distance: 159.9
click at [396, 307] on div "Agenda por ponto Hospital das Clínicas calendar_today Visualizar como calendári…" at bounding box center [275, 132] width 484 height 354
click at [465, 19] on mat-icon "brightness_medium" at bounding box center [465, 18] width 12 height 12
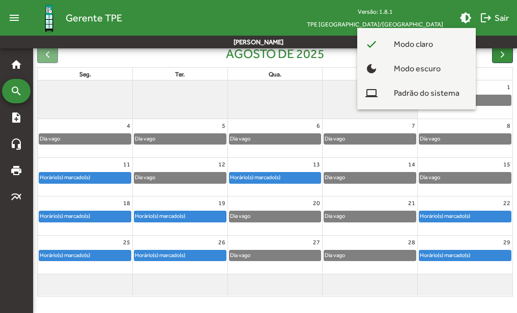
click at [433, 308] on div at bounding box center [258, 156] width 517 height 313
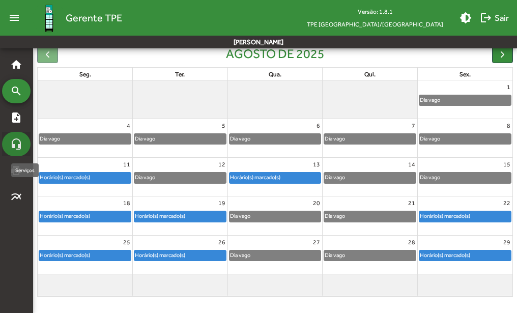
click at [18, 141] on mat-icon "headset_mic" at bounding box center [16, 144] width 12 height 12
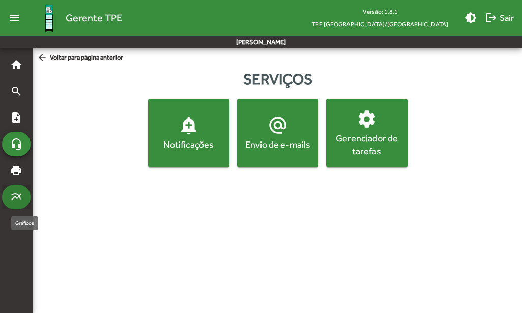
click at [13, 192] on mat-icon "multiline_chart" at bounding box center [16, 197] width 12 height 12
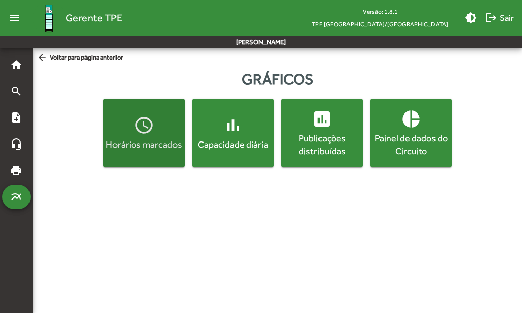
click at [147, 129] on mat-icon "access_time" at bounding box center [144, 125] width 20 height 20
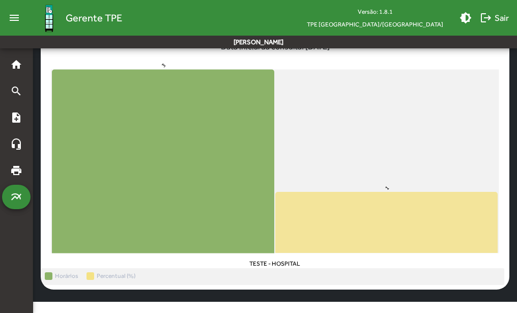
scroll to position [103, 0]
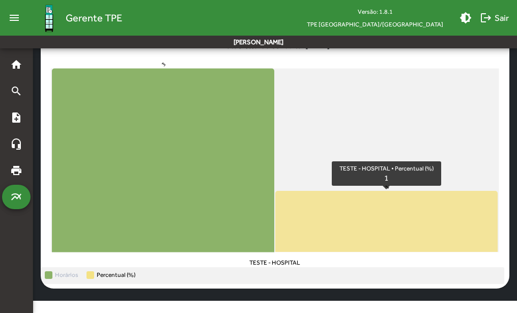
click at [384, 209] on icon "TESTE - HOSPITAL Percentual (%) 1" at bounding box center [386, 221] width 222 height 61
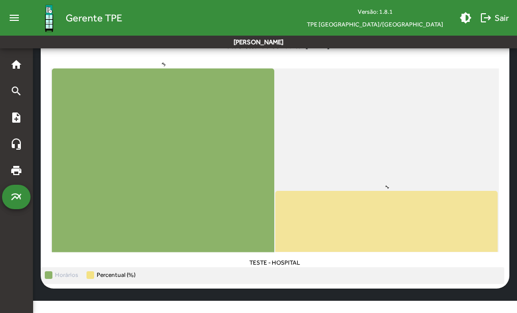
click at [396, 207] on icon "TESTE - HOSPITAL Percentual (%) 1" at bounding box center [386, 221] width 222 height 61
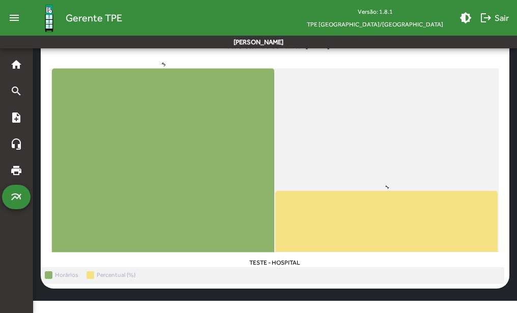
click at [388, 187] on text "1" at bounding box center [387, 187] width 7 height 7
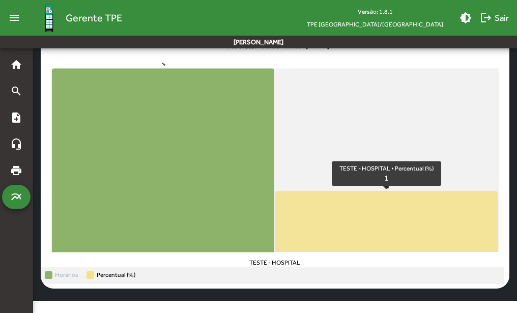
click at [389, 215] on icon "TESTE - HOSPITAL Percentual (%) 1" at bounding box center [386, 221] width 222 height 61
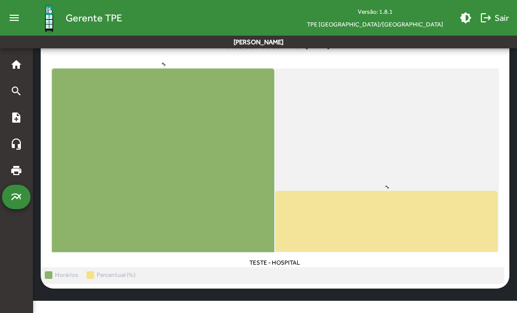
drag, startPoint x: 385, startPoint y: 188, endPoint x: 400, endPoint y: 232, distance: 47.1
click at [400, 235] on icon "TESTE - HOSPITAL Percentual (%) 1" at bounding box center [386, 221] width 222 height 61
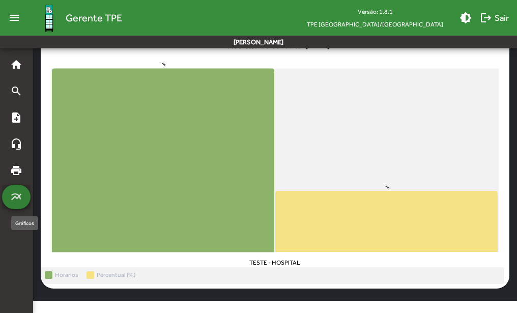
click at [13, 192] on mat-icon "multiline_chart" at bounding box center [16, 197] width 12 height 12
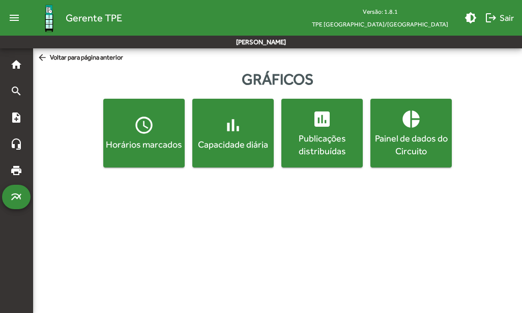
click at [156, 130] on span "access_time Horários marcados" at bounding box center [143, 133] width 77 height 36
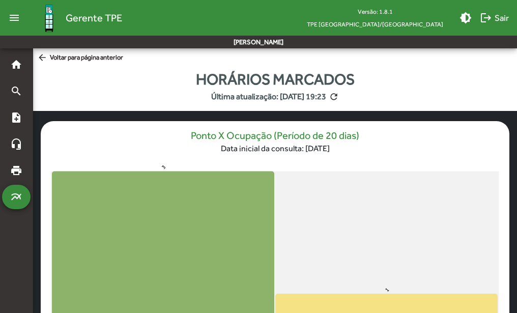
click at [390, 288] on rect at bounding box center [275, 263] width 448 height 184
drag, startPoint x: 385, startPoint y: 281, endPoint x: 330, endPoint y: 225, distance: 78.8
click at [330, 225] on rect at bounding box center [275, 263] width 448 height 184
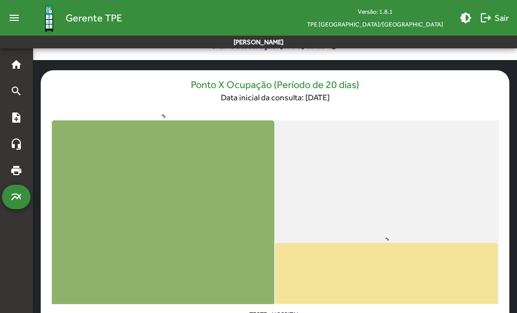
scroll to position [103, 0]
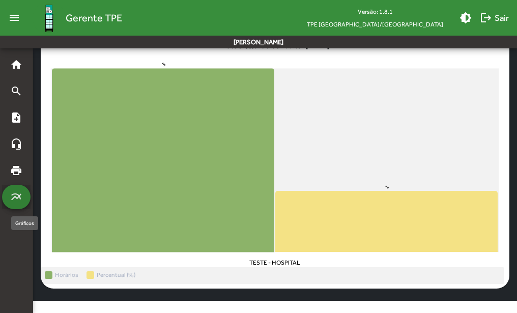
click at [14, 198] on mat-icon "multiline_chart" at bounding box center [16, 197] width 12 height 12
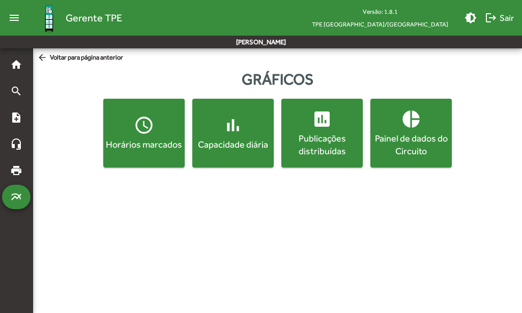
click at [207, 145] on div "Capacidade diária" at bounding box center [232, 144] width 77 height 13
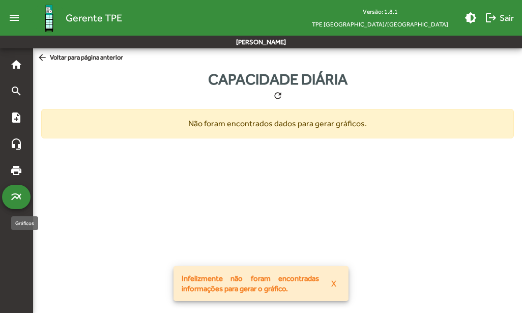
click at [17, 193] on mat-icon "multiline_chart" at bounding box center [16, 197] width 12 height 12
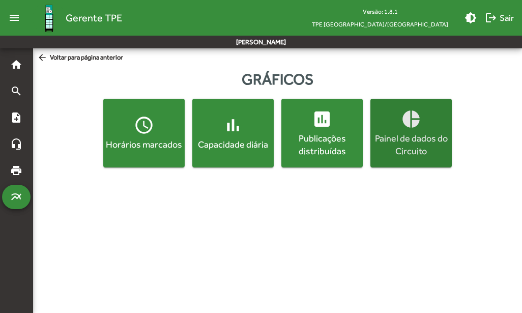
click at [417, 134] on div "Painel de dados do Circuito" at bounding box center [410, 144] width 77 height 25
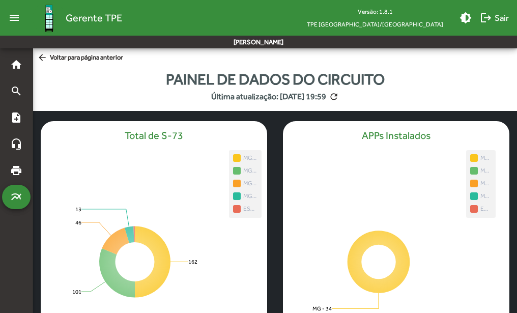
click at [42, 57] on mat-icon "arrow_back" at bounding box center [43, 57] width 13 height 11
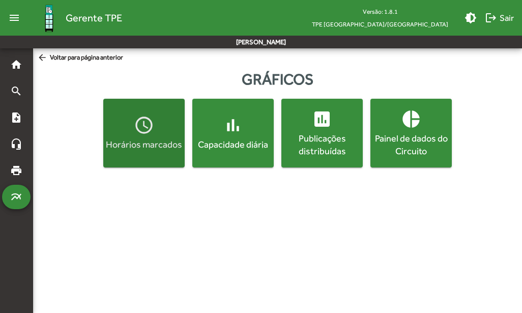
click at [137, 135] on mat-icon "access_time" at bounding box center [144, 125] width 20 height 20
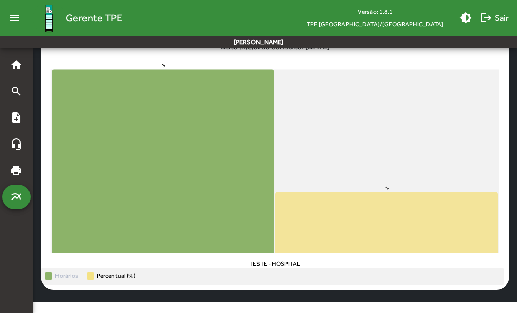
scroll to position [103, 0]
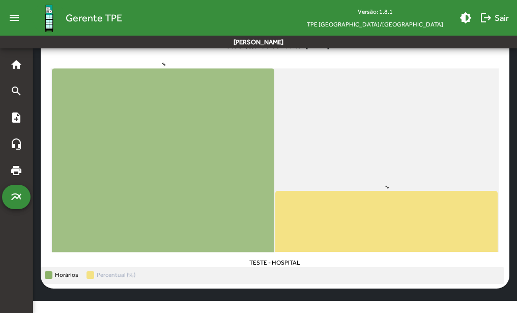
click at [63, 274] on span "Horários" at bounding box center [66, 275] width 23 height 8
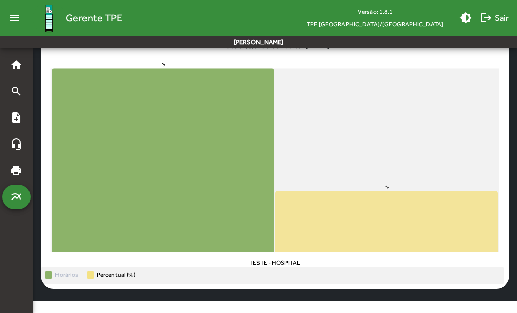
click at [91, 276] on span at bounding box center [90, 275] width 8 height 8
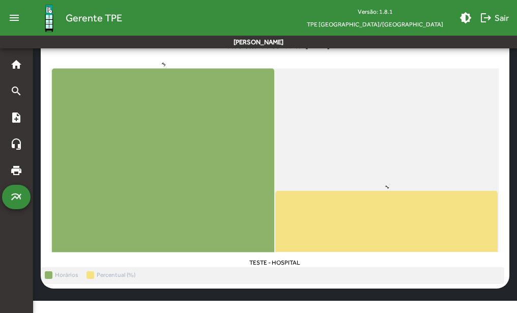
scroll to position [0, 0]
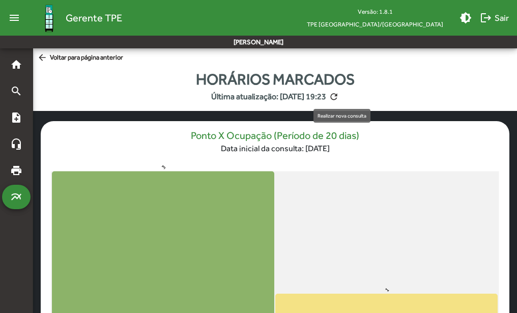
click at [339, 95] on mat-icon "refresh" at bounding box center [334, 97] width 10 height 10
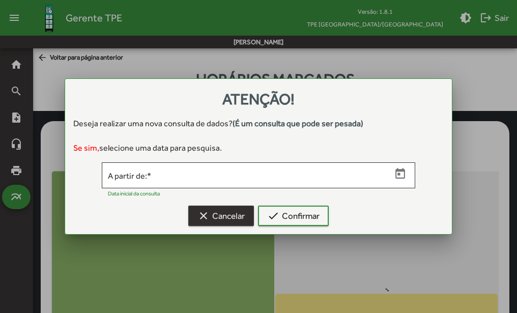
click at [222, 217] on span "clear Cancelar" at bounding box center [220, 216] width 47 height 18
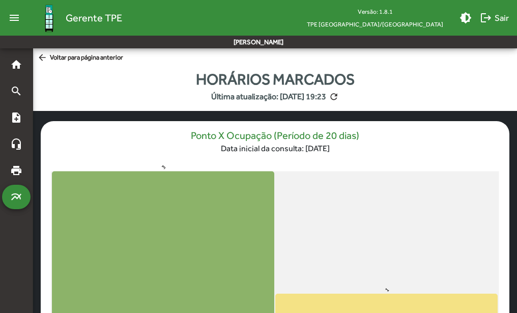
click at [39, 56] on mat-icon "arrow_back" at bounding box center [43, 57] width 13 height 11
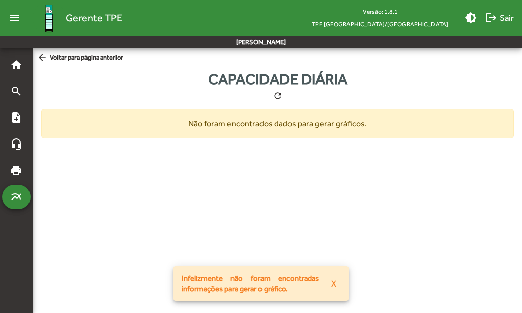
click at [41, 58] on mat-icon "arrow_back" at bounding box center [43, 57] width 13 height 11
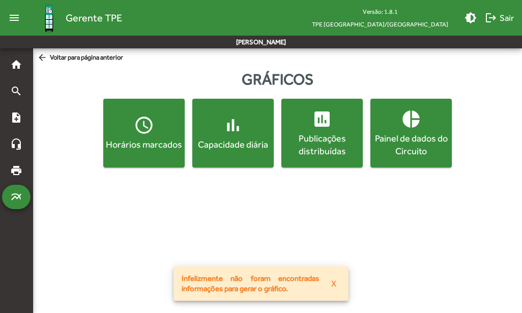
click at [40, 59] on mat-icon "arrow_back" at bounding box center [43, 57] width 13 height 11
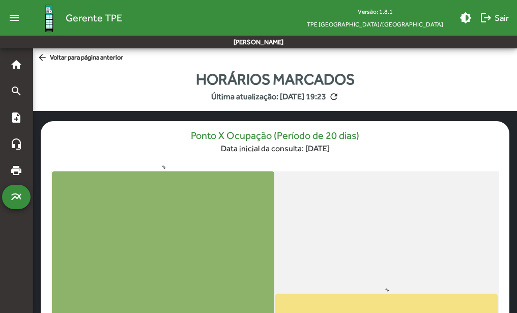
click at [40, 59] on mat-icon "arrow_back" at bounding box center [43, 57] width 13 height 11
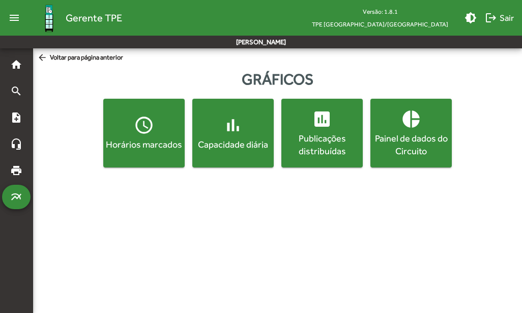
click at [40, 59] on mat-icon "arrow_back" at bounding box center [43, 57] width 13 height 11
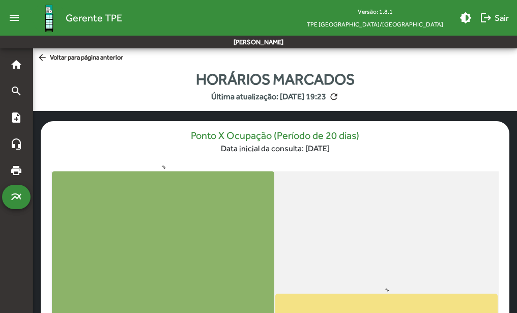
click at [40, 59] on mat-icon "arrow_back" at bounding box center [43, 57] width 13 height 11
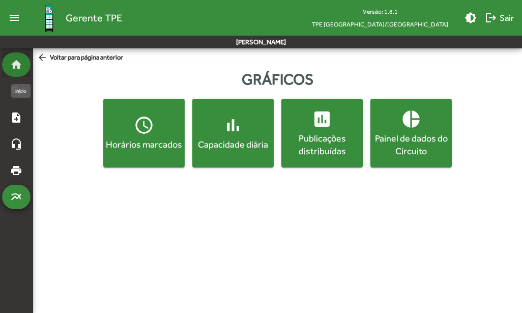
click at [14, 65] on mat-icon "home" at bounding box center [16, 65] width 12 height 12
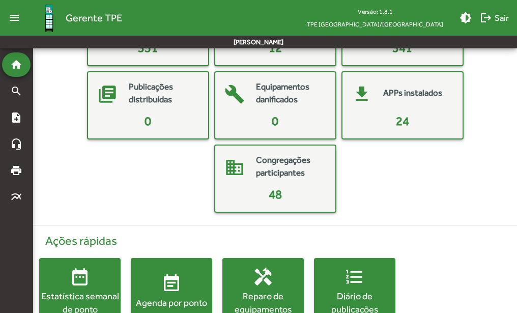
scroll to position [133, 0]
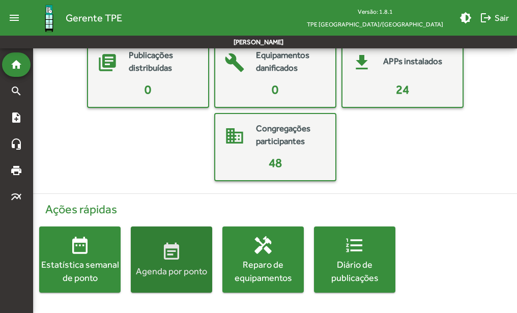
click at [176, 254] on mat-icon "event_note" at bounding box center [171, 252] width 20 height 20
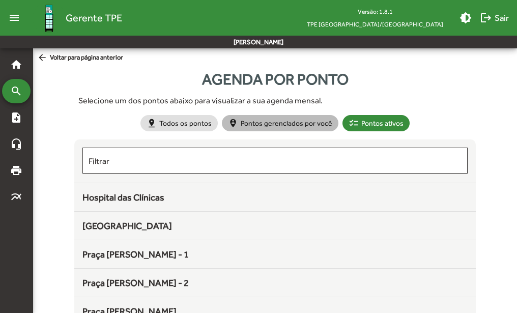
click at [266, 122] on mat-chip "person_pin_circle Pontos gerenciados por você" at bounding box center [280, 123] width 116 height 16
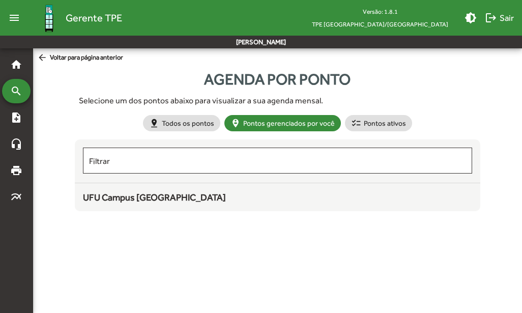
click at [185, 196] on div "UFU Campus [GEOGRAPHIC_DATA]" at bounding box center [277, 197] width 389 height 14
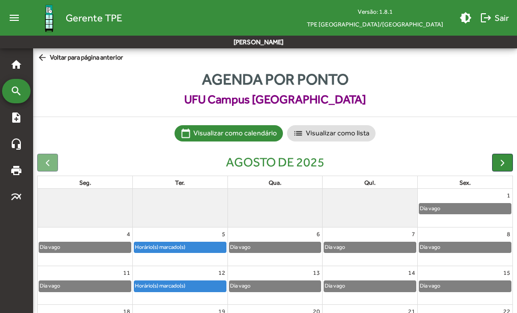
scroll to position [108, 0]
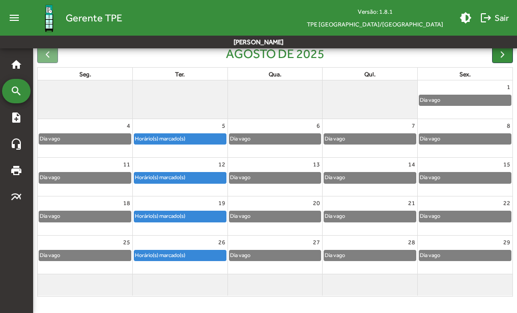
click at [267, 213] on div "Dia vago" at bounding box center [275, 216] width 92 height 10
click at [252, 216] on div "Dia vago" at bounding box center [275, 216] width 92 height 10
click at [257, 59] on h2 "agosto de 2025" at bounding box center [275, 53] width 99 height 15
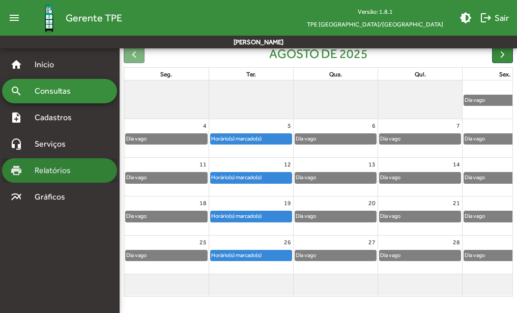
click at [45, 175] on span "Relatórios" at bounding box center [55, 170] width 55 height 12
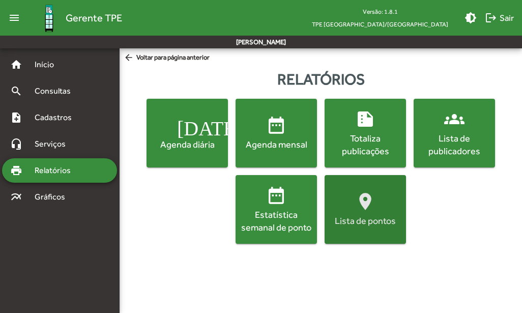
click at [373, 217] on div "Lista de pontos" at bounding box center [365, 220] width 77 height 13
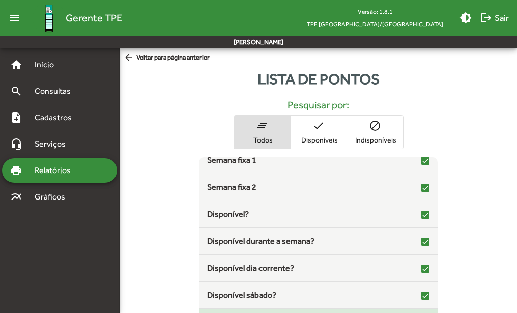
scroll to position [67, 0]
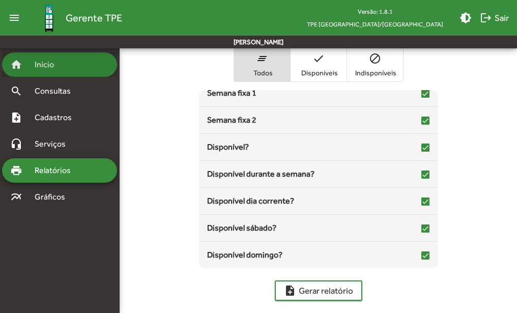
click at [19, 69] on mat-icon "home" at bounding box center [16, 65] width 12 height 12
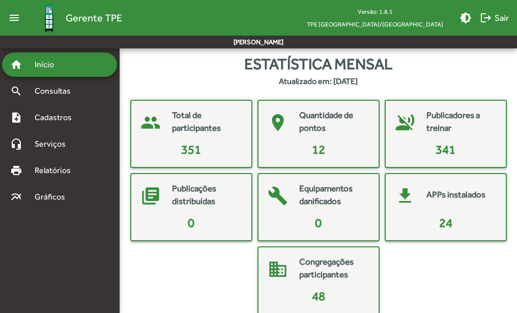
scroll to position [133, 0]
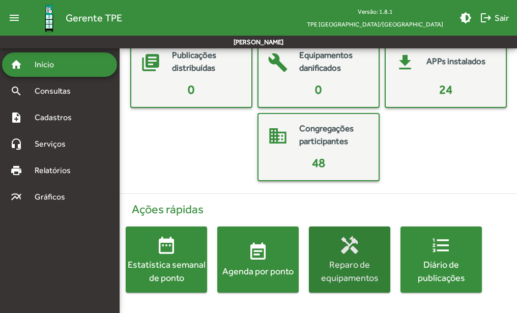
click at [352, 261] on div "Reparo de equipamentos" at bounding box center [349, 270] width 81 height 25
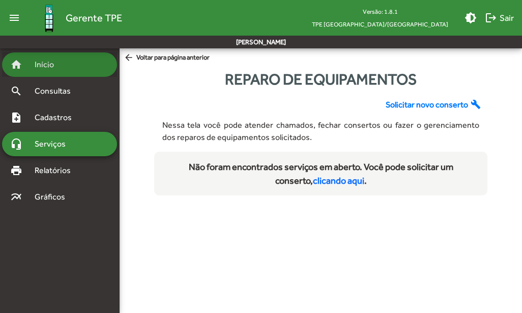
click at [26, 67] on link "home Início" at bounding box center [32, 65] width 44 height 12
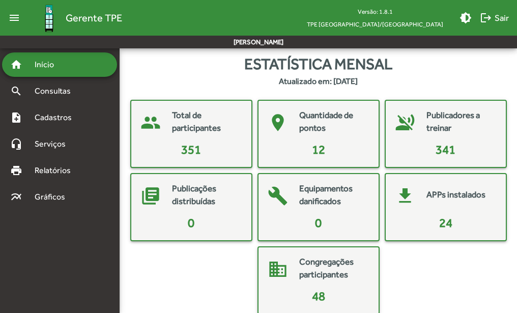
scroll to position [133, 0]
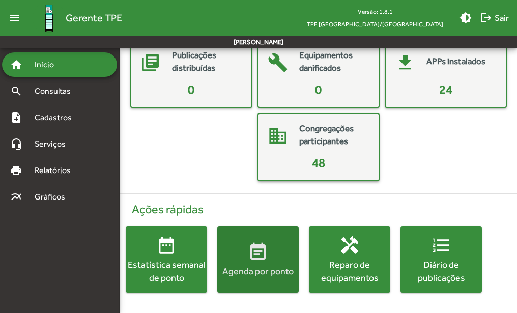
click at [248, 262] on span "event_note Agenda por ponto" at bounding box center [257, 260] width 81 height 36
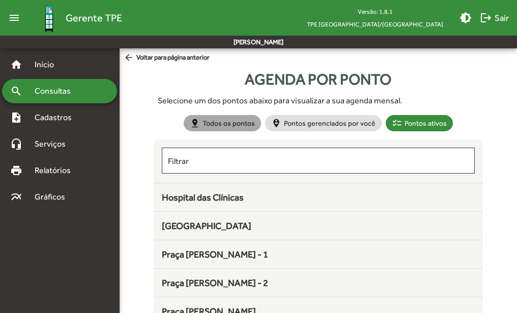
click at [227, 125] on mat-chip "pin_drop Todos os pontos" at bounding box center [222, 123] width 77 height 16
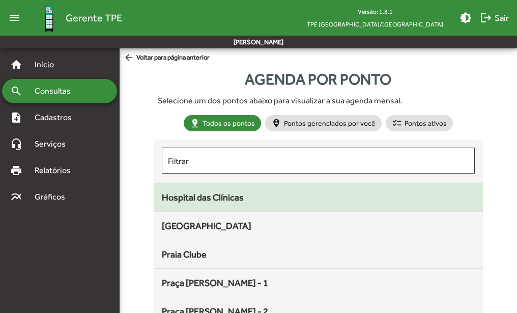
click at [257, 196] on div "Hospital das Clínicas" at bounding box center [318, 197] width 313 height 14
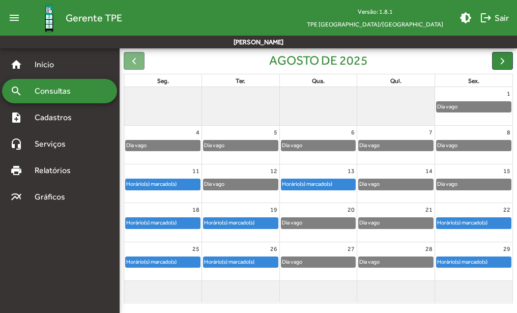
scroll to position [108, 0]
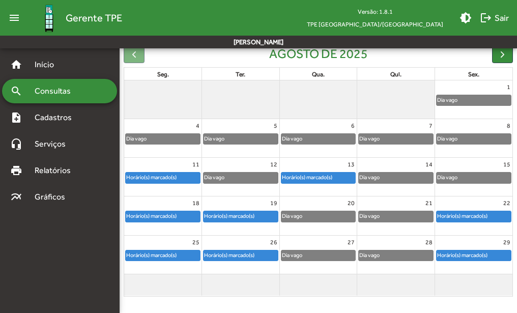
click at [308, 215] on div "Dia vago" at bounding box center [318, 216] width 74 height 10
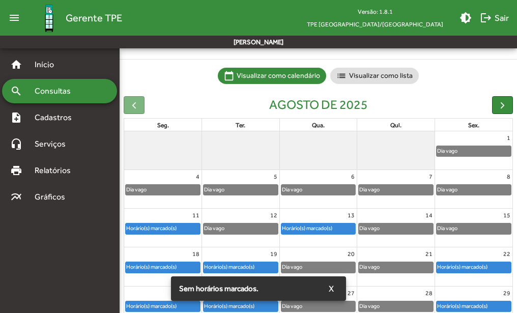
scroll to position [0, 0]
